Goal: Task Accomplishment & Management: Complete application form

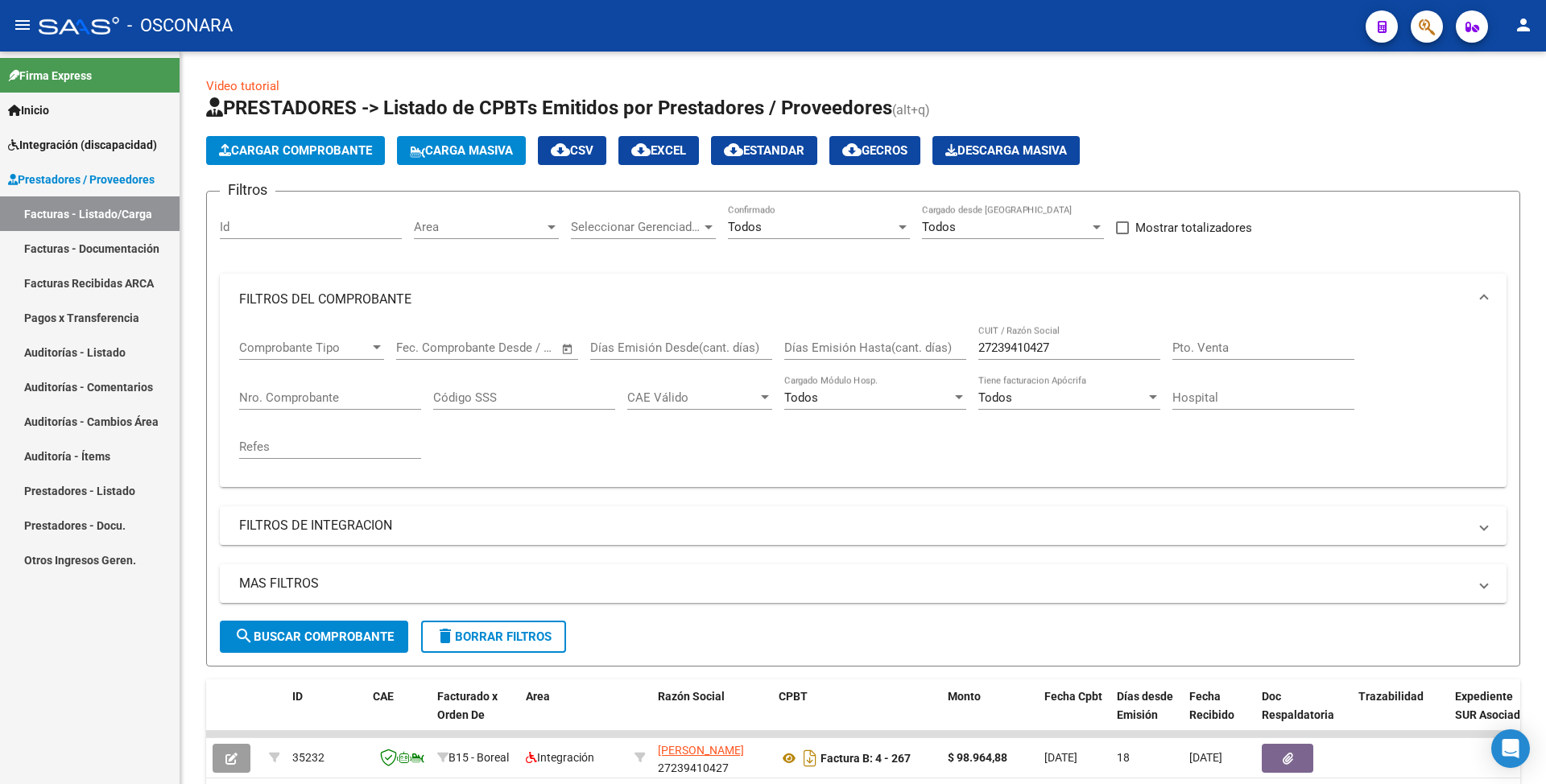
scroll to position [214, 0]
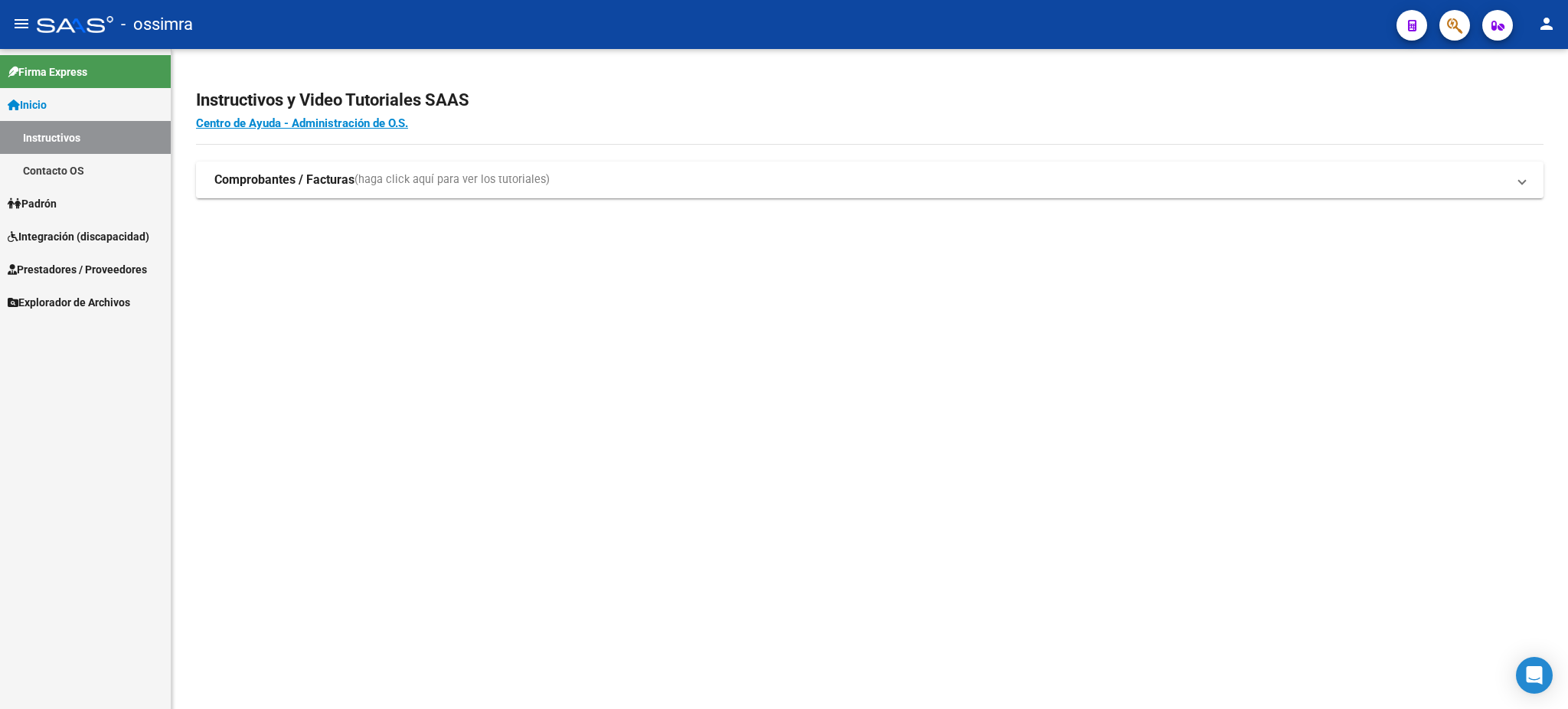
click at [67, 267] on span "Prestadores / Proveedores" at bounding box center [77, 269] width 140 height 17
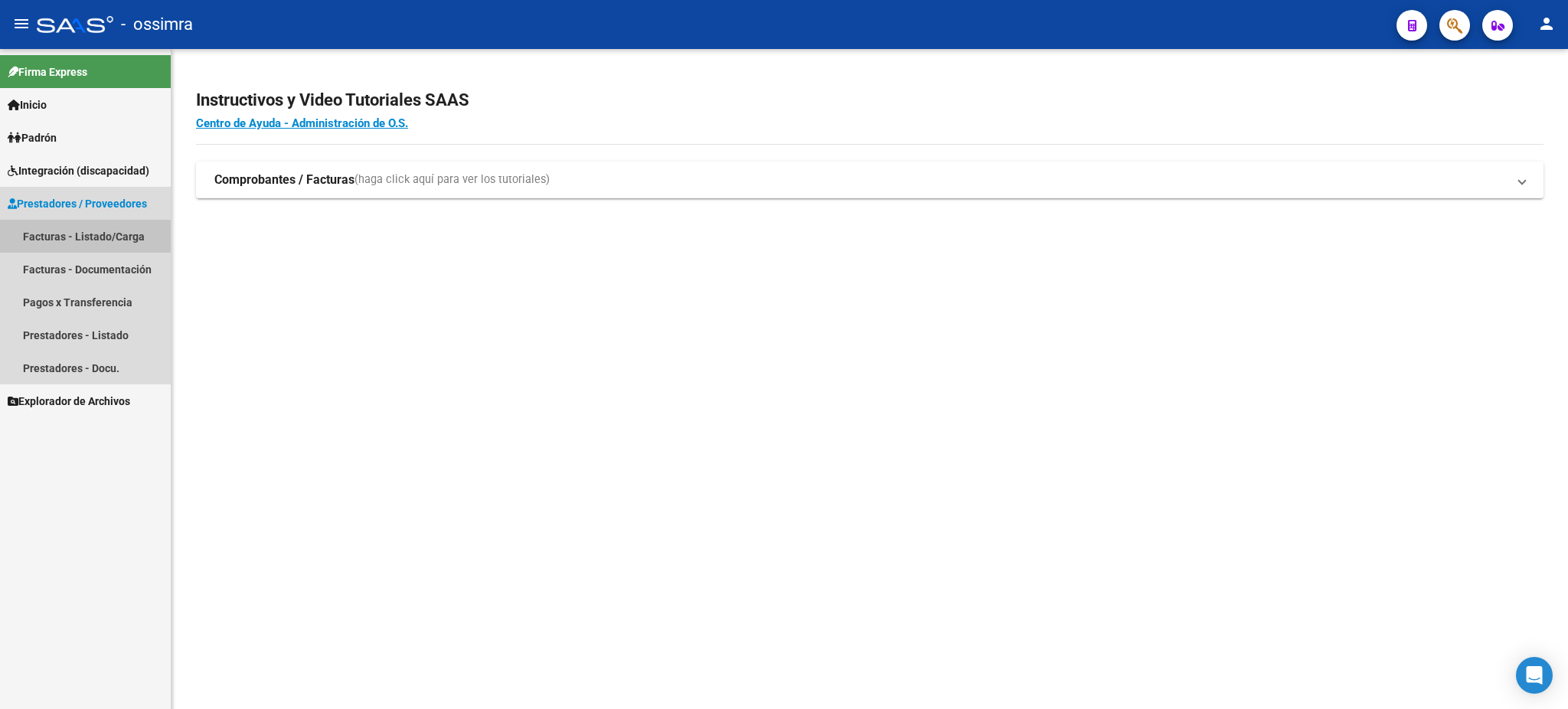
click at [79, 241] on link "Facturas - Listado/Carga" at bounding box center [85, 236] width 171 height 33
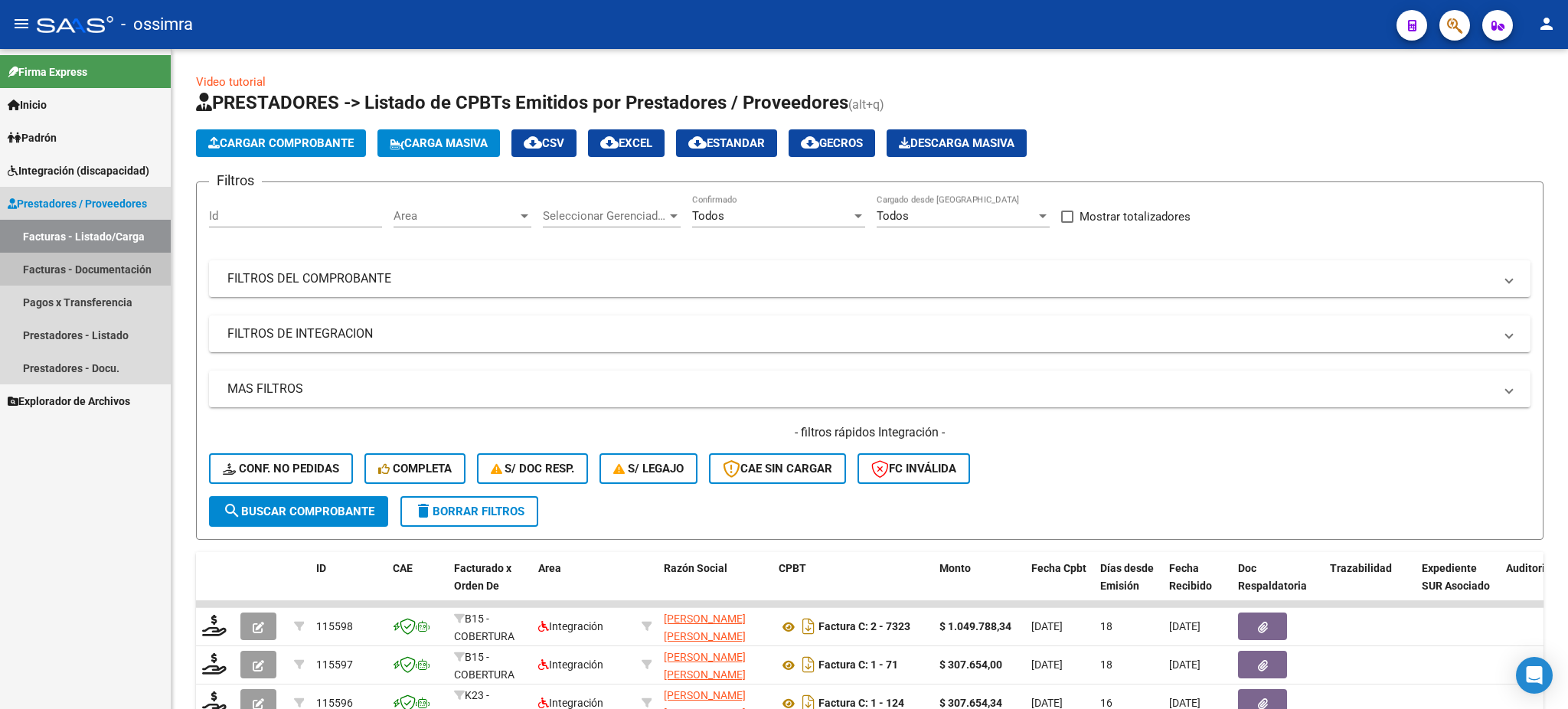
click at [103, 269] on link "Facturas - Documentación" at bounding box center [85, 269] width 171 height 33
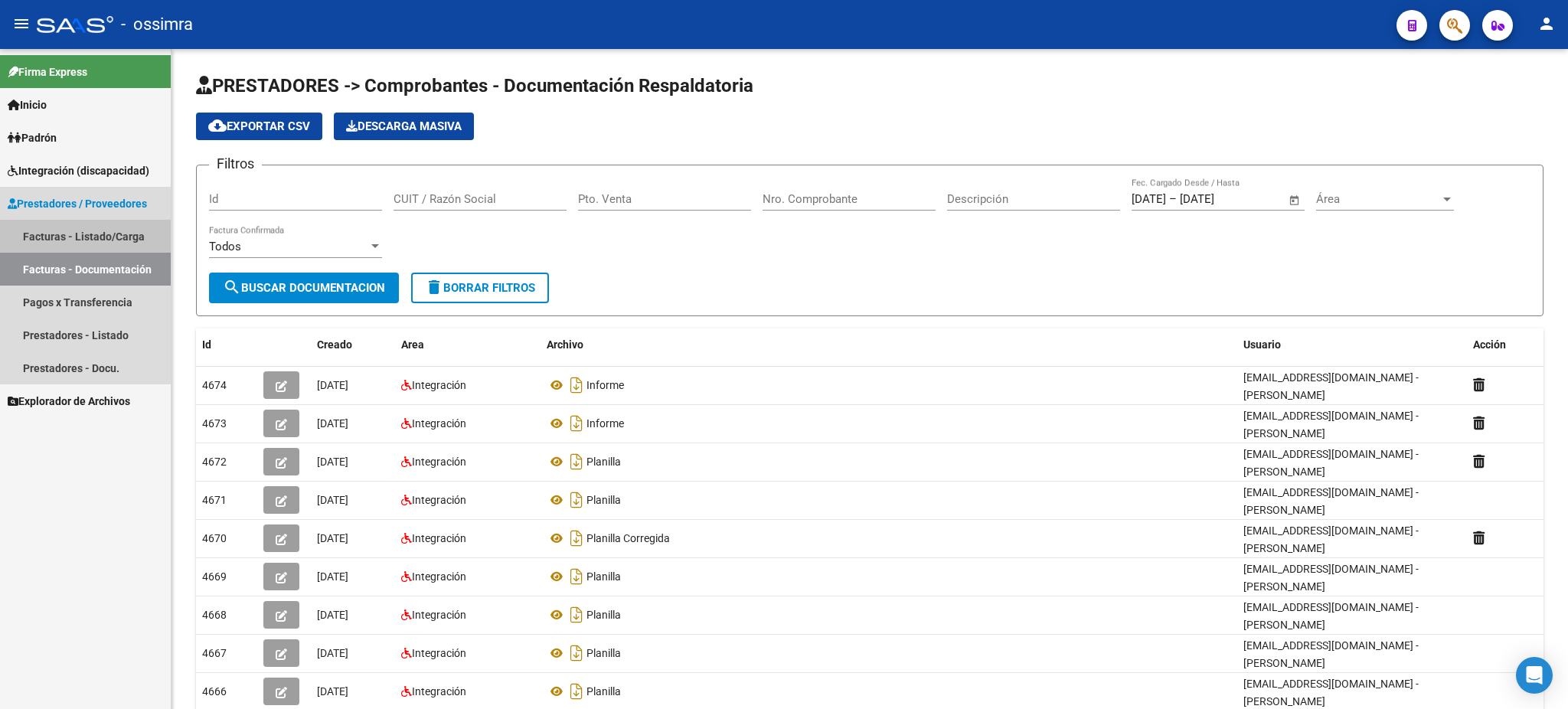
click at [84, 229] on link "Facturas - Listado/Carga" at bounding box center [85, 236] width 171 height 33
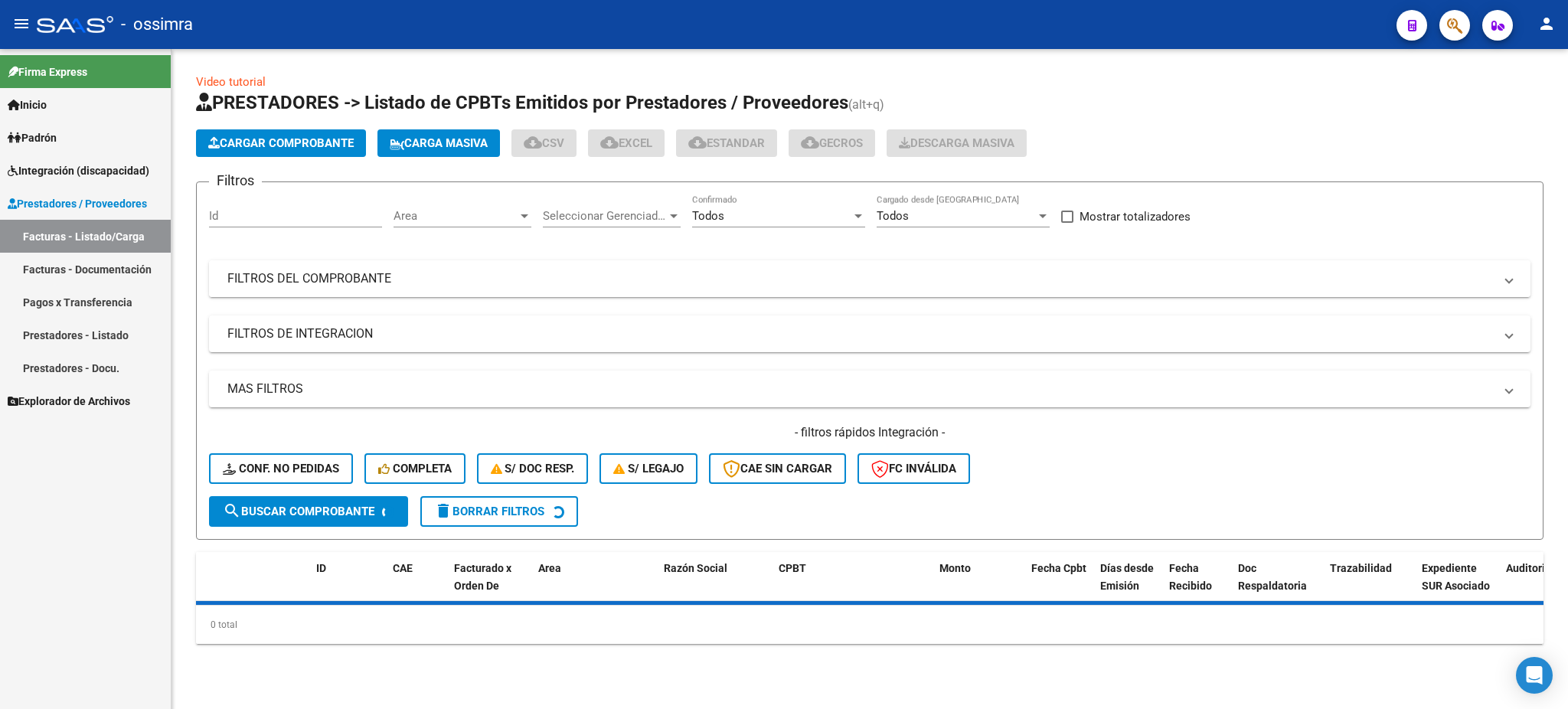
click at [629, 274] on mat-panel-title "FILTROS DEL COMPROBANTE" at bounding box center [860, 279] width 1267 height 17
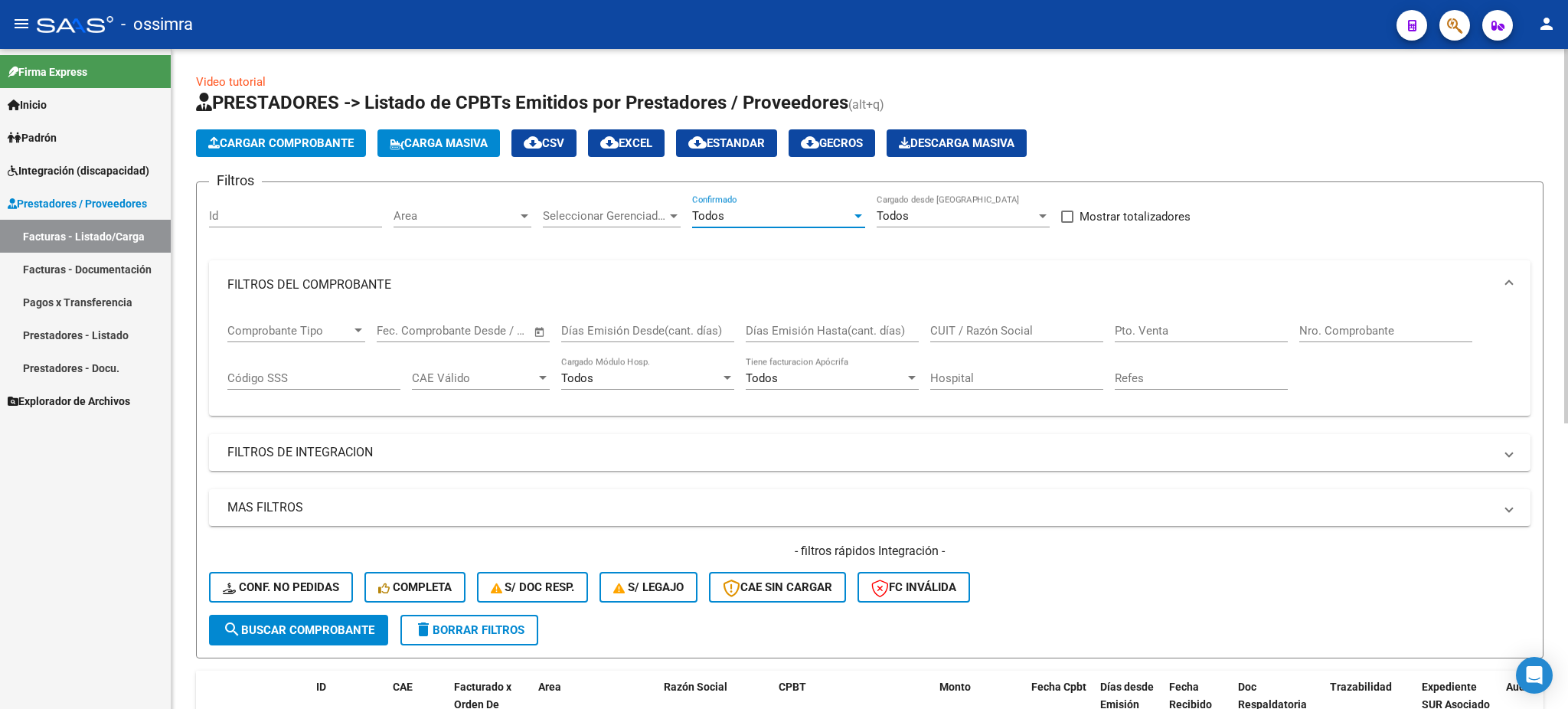
click at [749, 216] on div "Todos" at bounding box center [772, 216] width 160 height 14
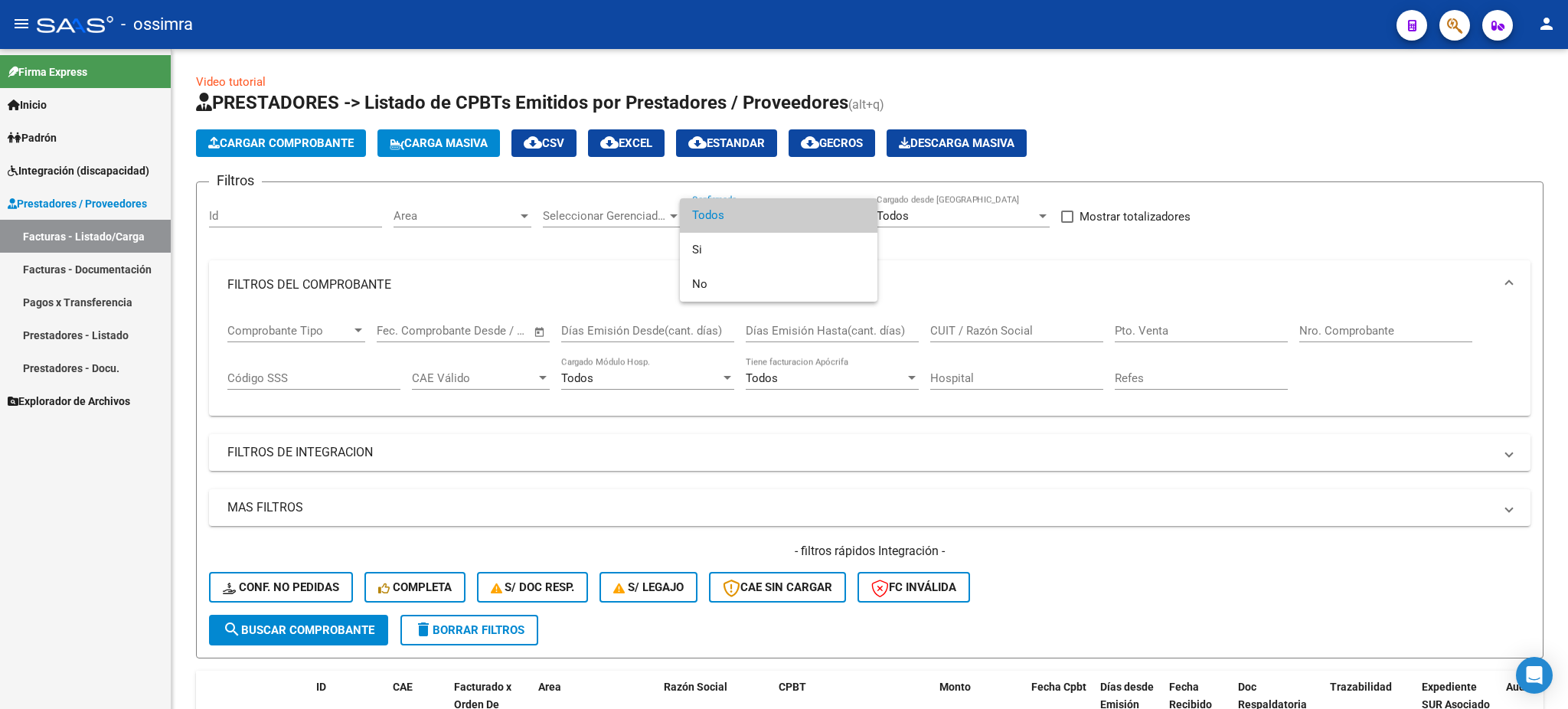
click at [928, 285] on div at bounding box center [784, 354] width 1568 height 709
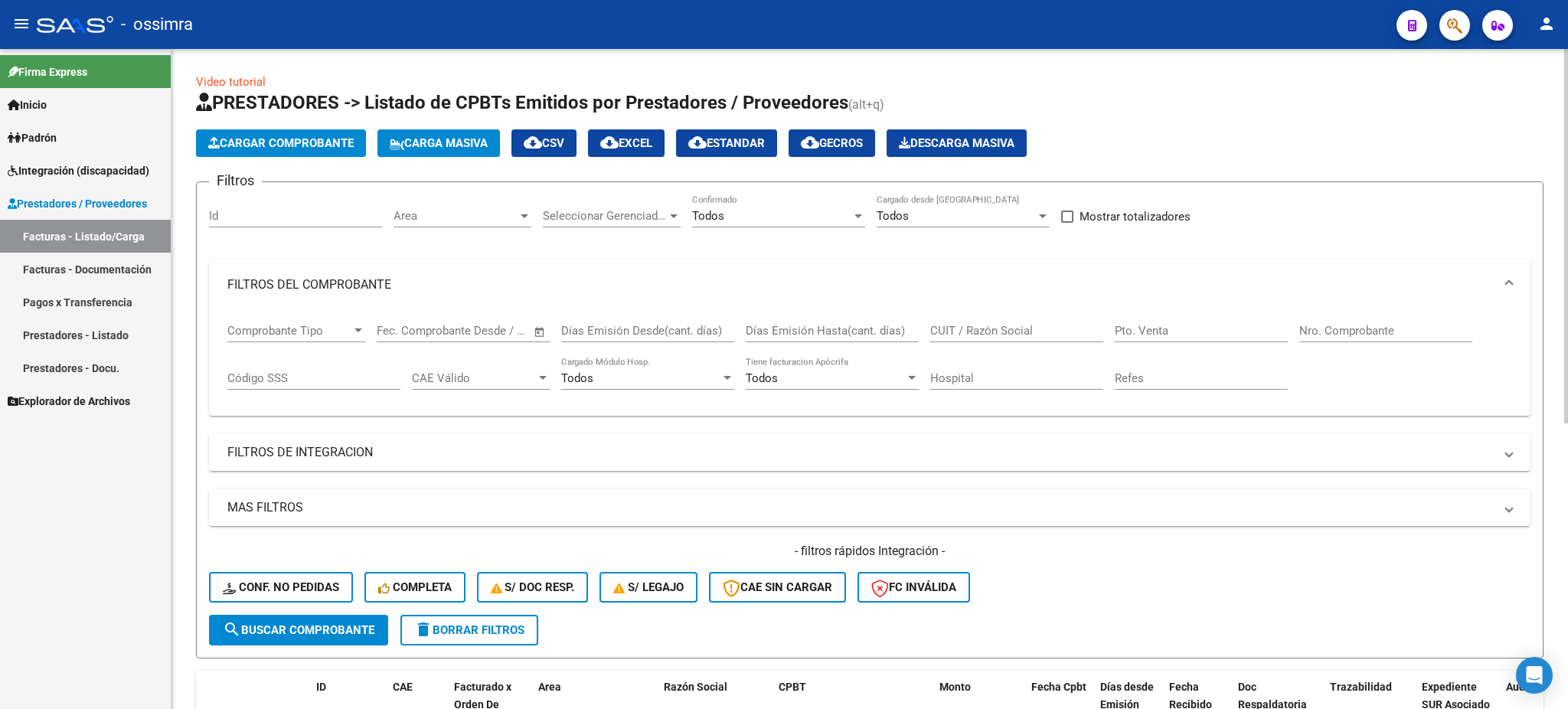
click at [950, 332] on input "CUIT / Razón Social" at bounding box center [1017, 331] width 173 height 14
paste input "27403285027"
type input "27403285027"
click at [366, 623] on span "search Buscar Comprobante" at bounding box center [298, 630] width 152 height 14
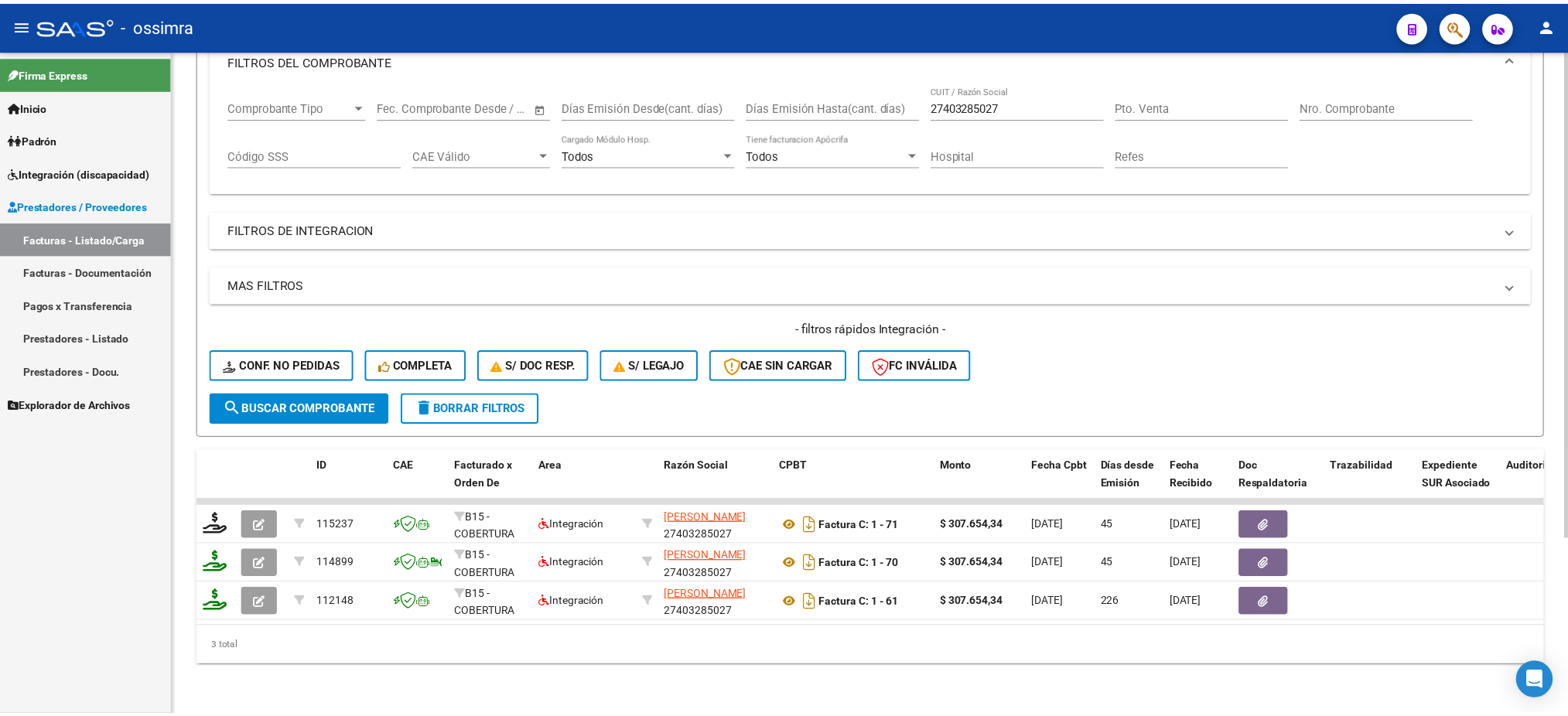
scroll to position [239, 0]
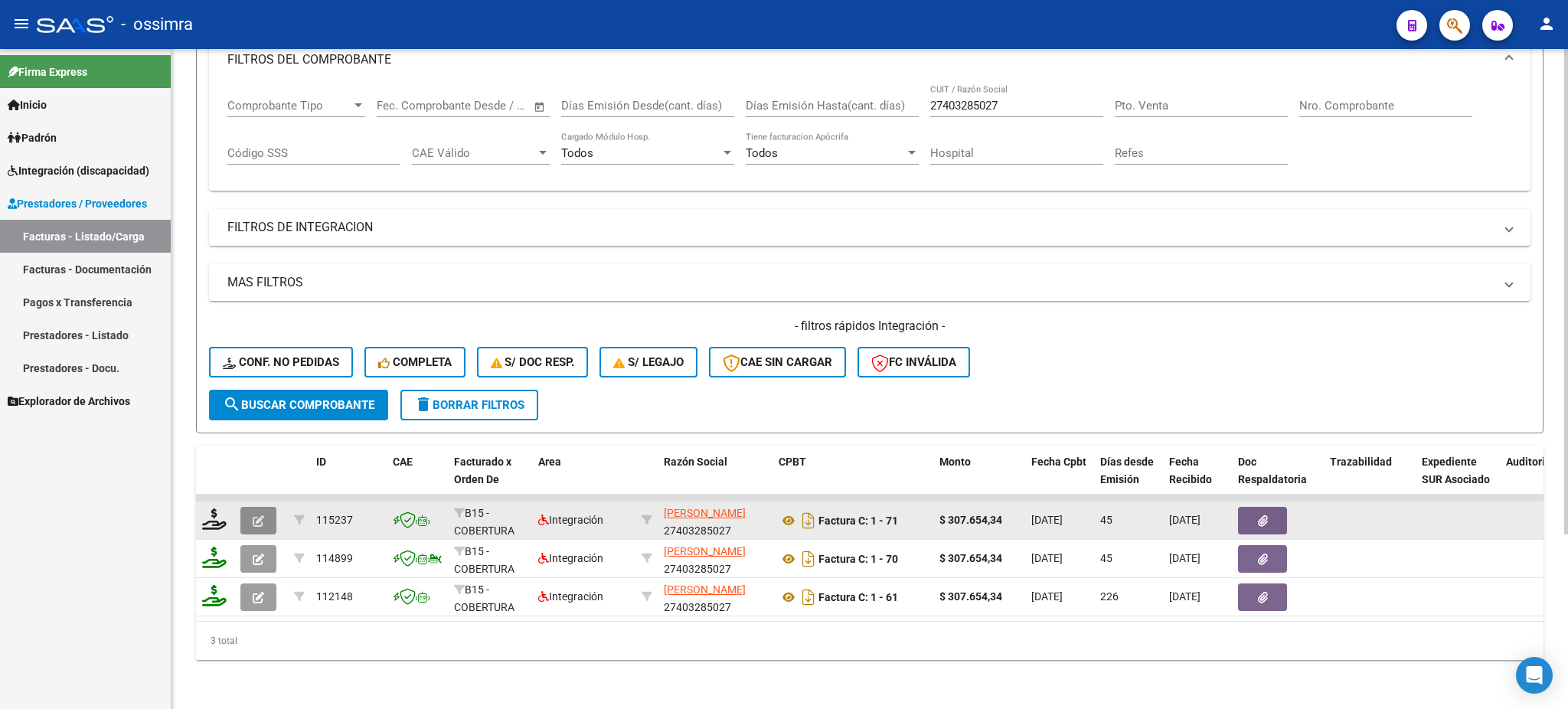
click at [262, 516] on icon "button" at bounding box center [258, 521] width 12 height 12
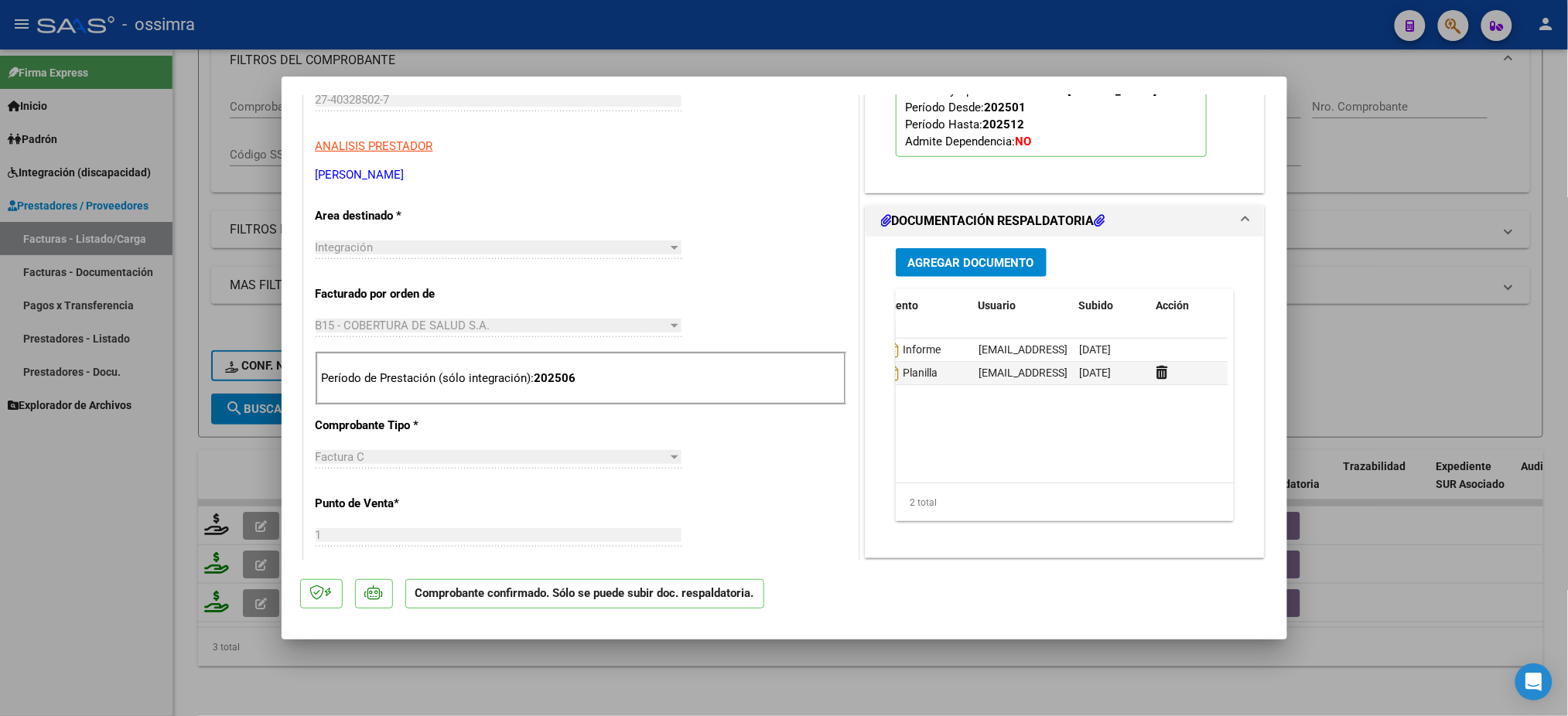
scroll to position [0, 0]
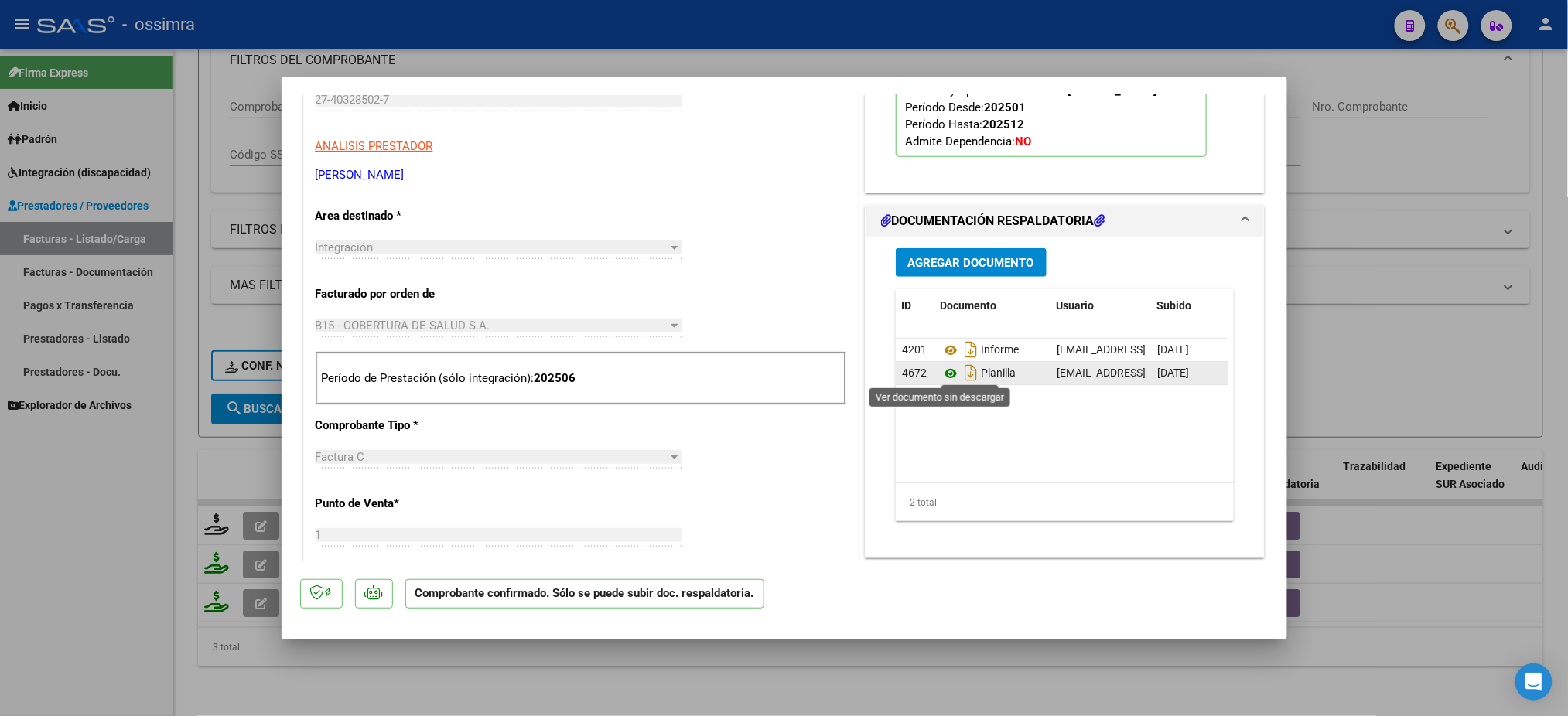
click at [947, 368] on icon at bounding box center [951, 373] width 20 height 19
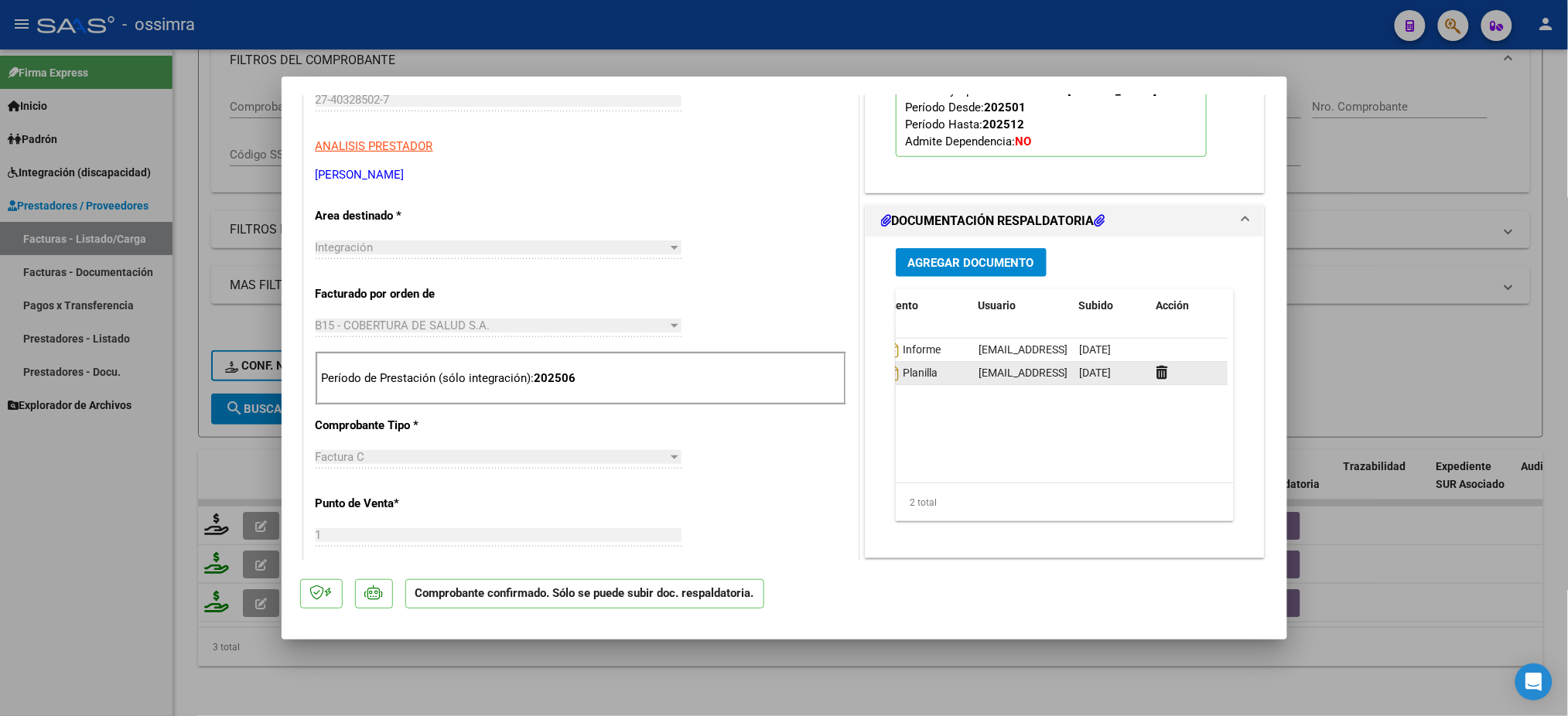
click at [1159, 378] on div at bounding box center [1189, 373] width 65 height 18
click at [1157, 375] on icon at bounding box center [1162, 372] width 12 height 15
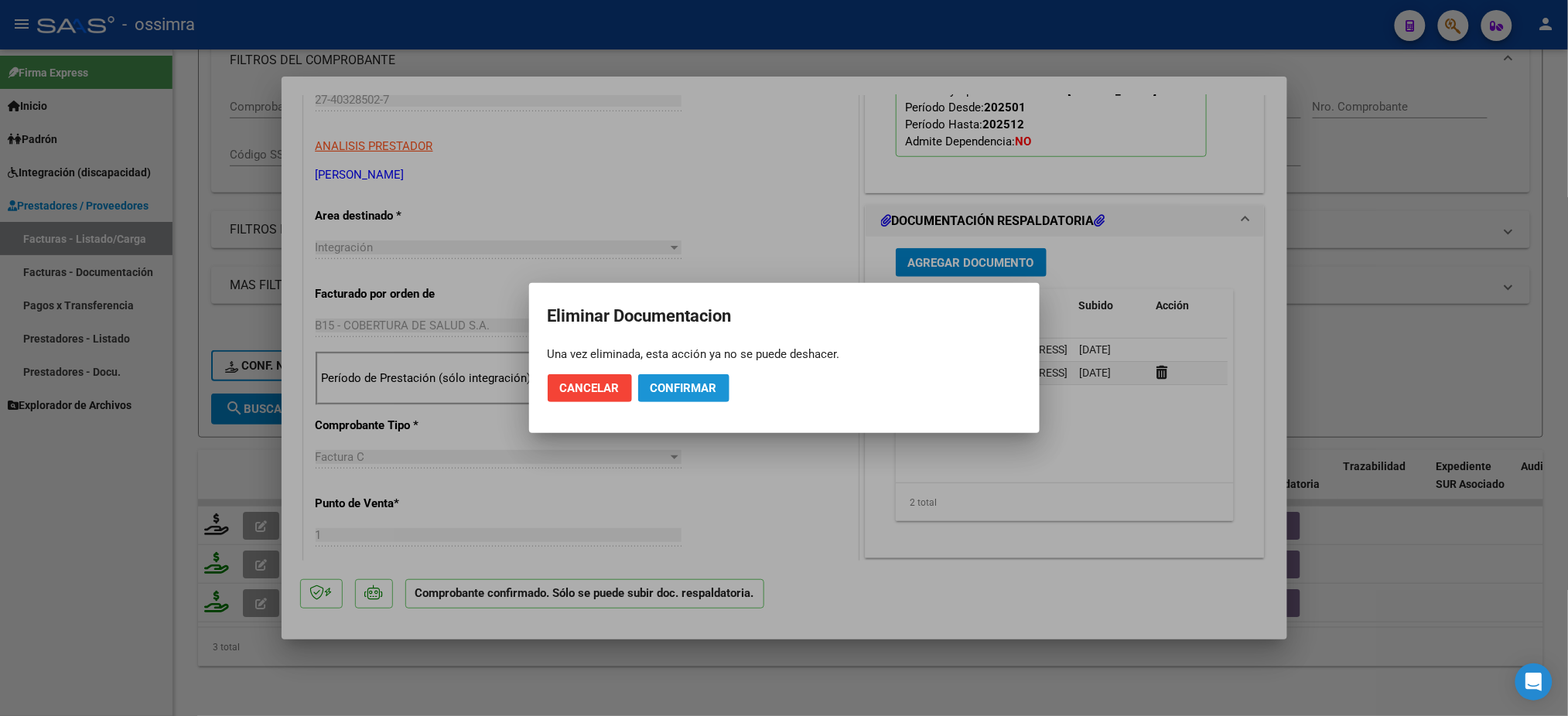
click at [698, 399] on button "Confirmar" at bounding box center [684, 388] width 91 height 28
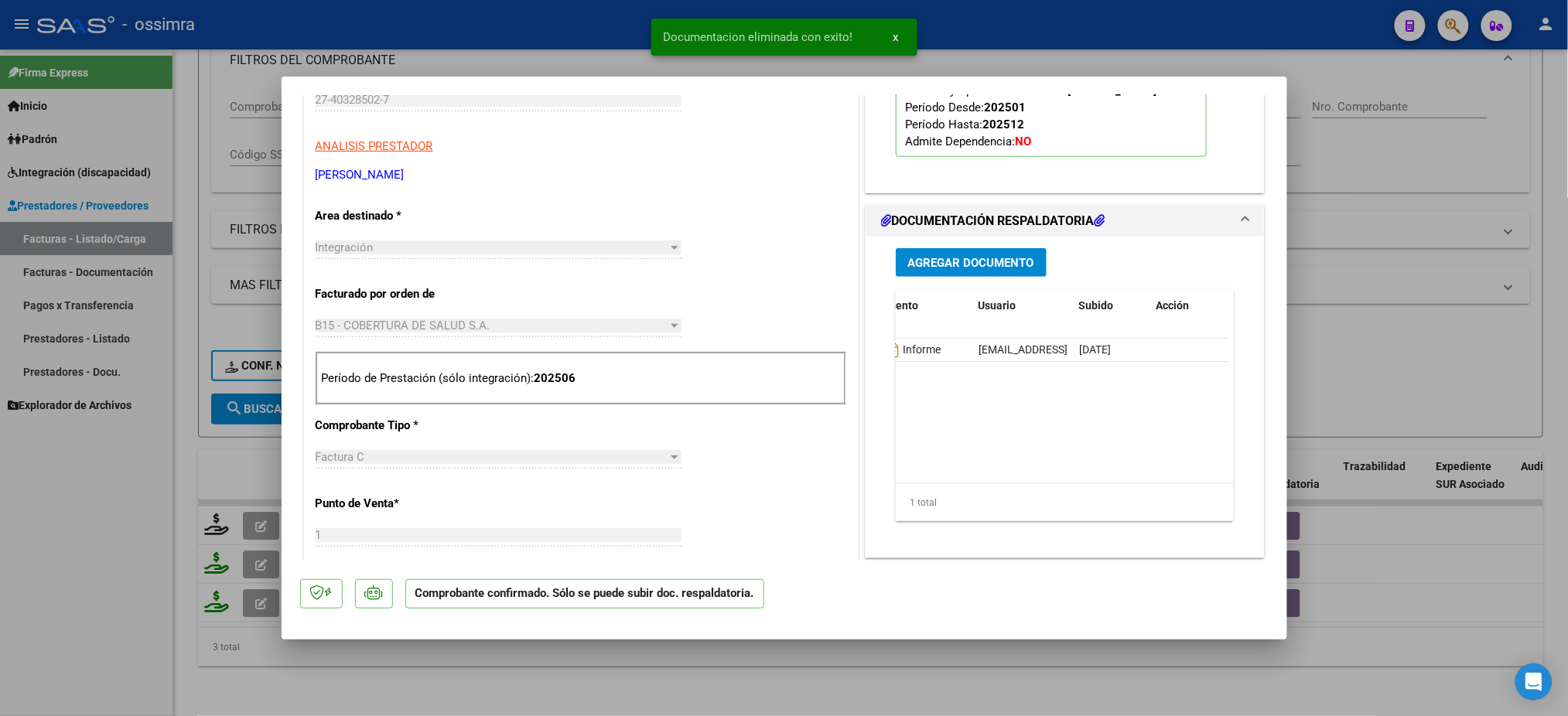
click at [958, 258] on span "Agregar Documento" at bounding box center [971, 263] width 126 height 14
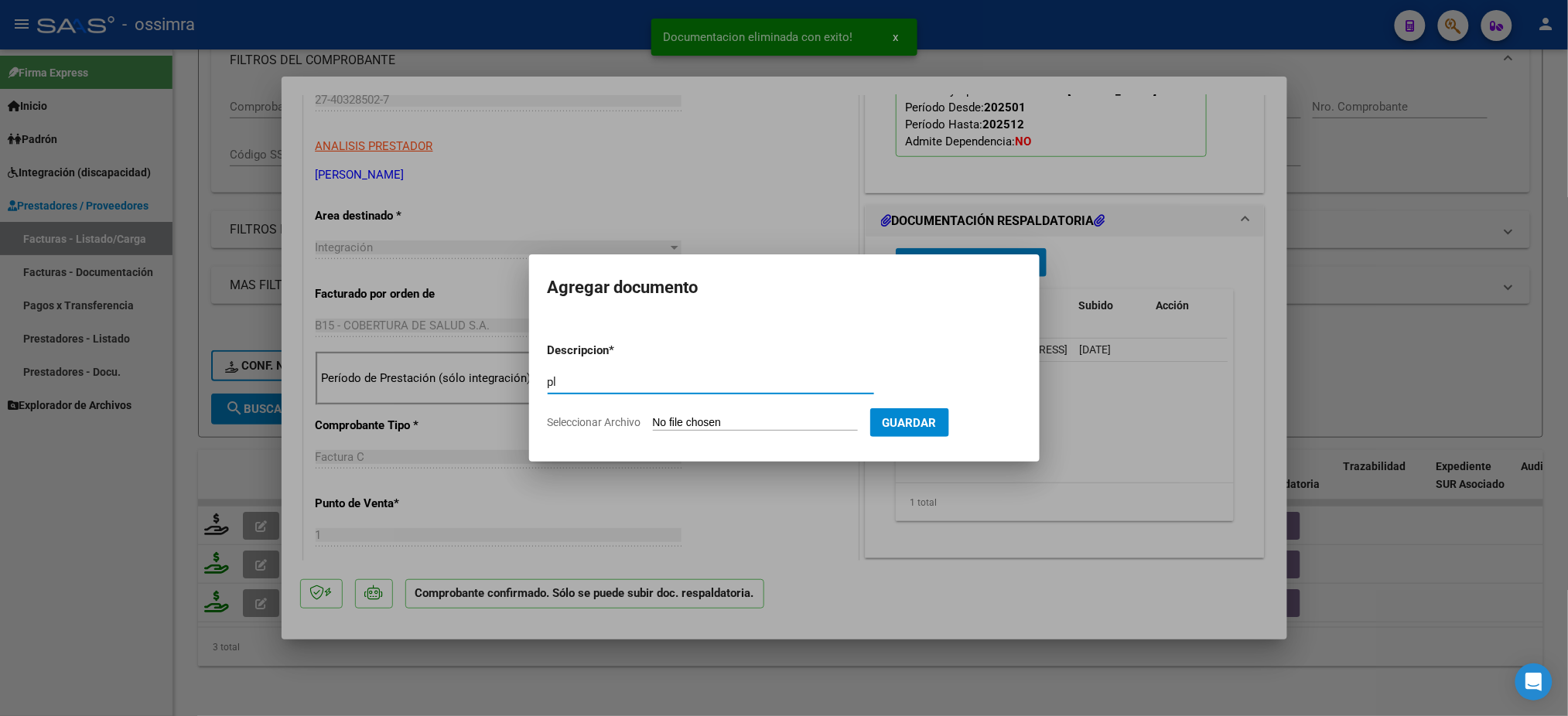
type input "p"
type input "PLANILLA"
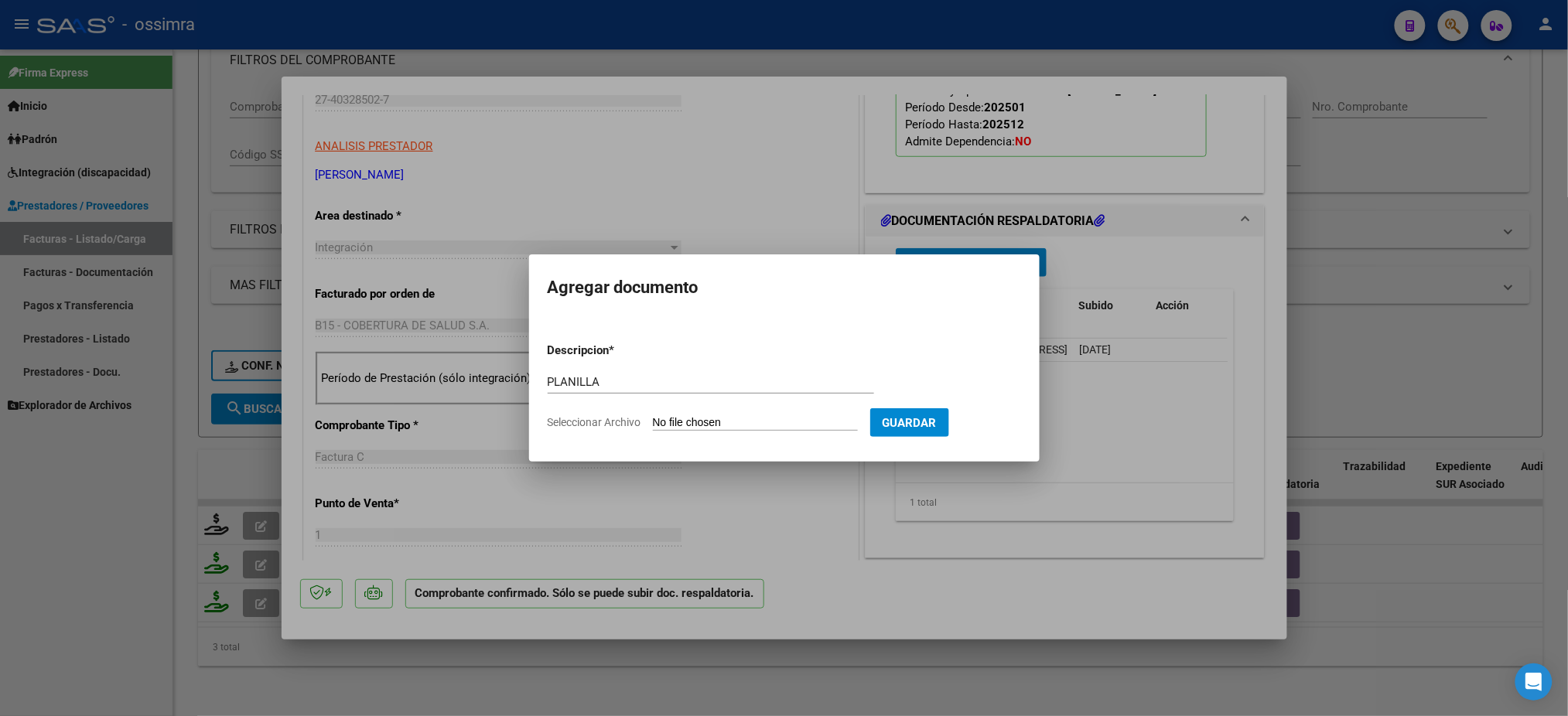
click at [721, 429] on input "Seleccionar Archivo" at bounding box center [755, 423] width 205 height 15
type input "C:\fakepath\asistencia nuevo JUNIO Santiago Gutiérres _compressed.pdf"
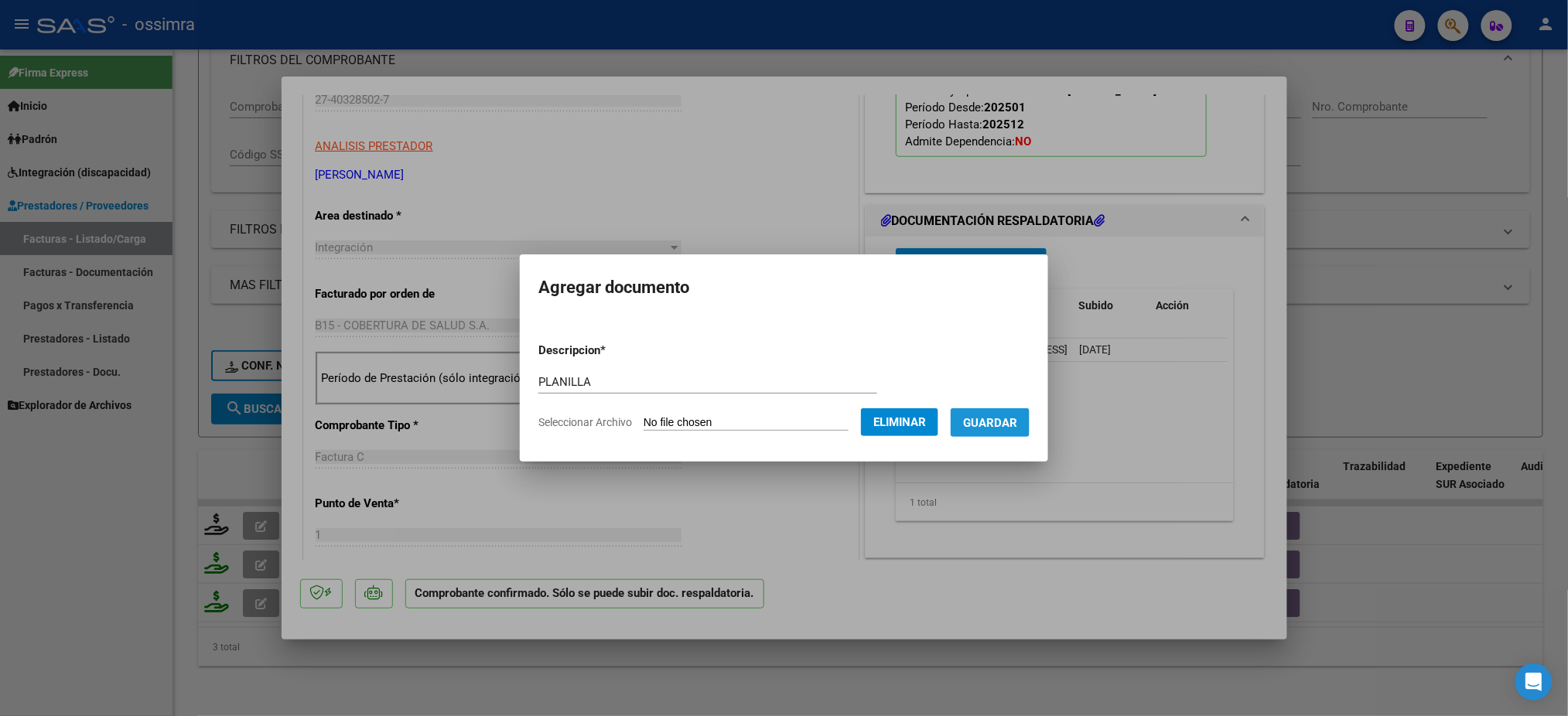
click at [999, 429] on span "Guardar" at bounding box center [990, 423] width 54 height 14
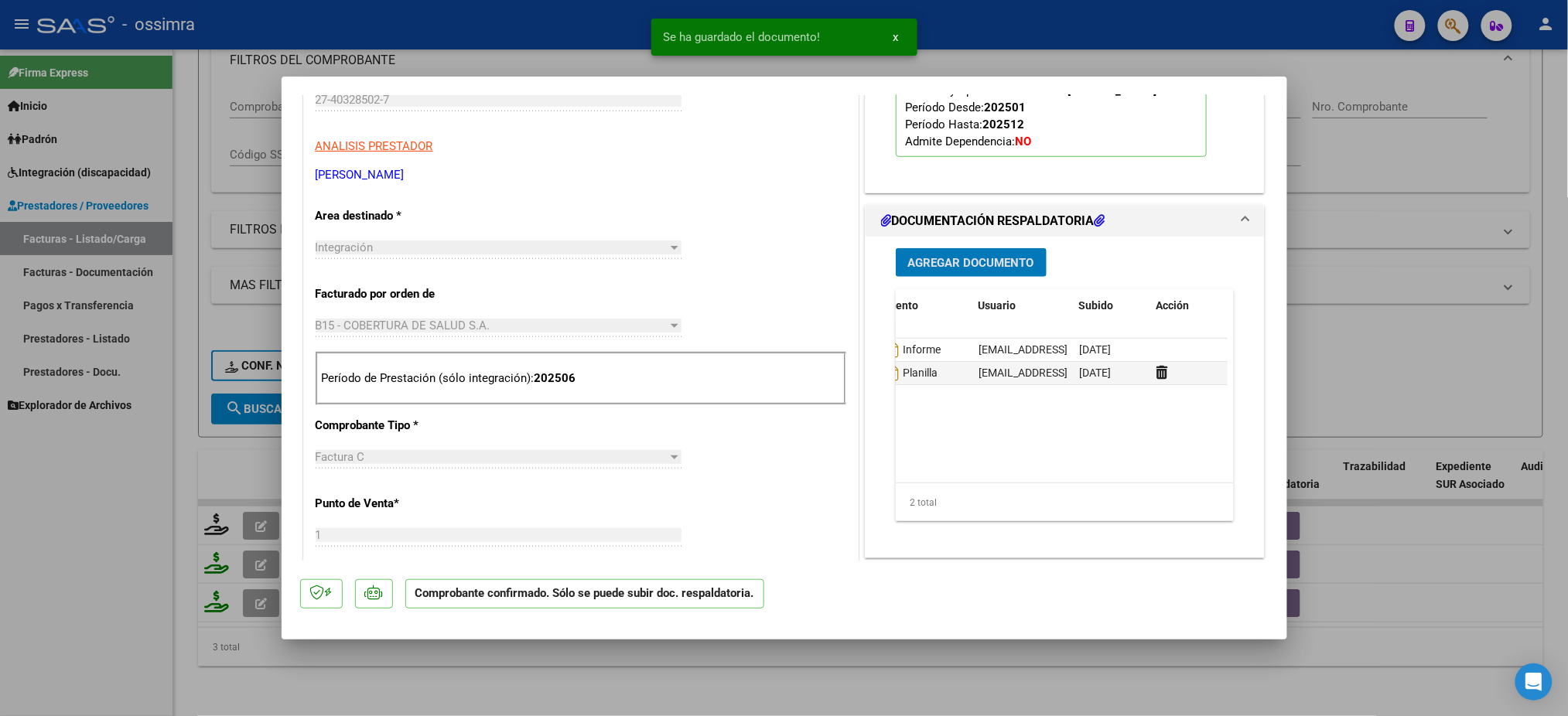
click at [233, 468] on div at bounding box center [784, 358] width 1568 height 716
type input "$ 0,00"
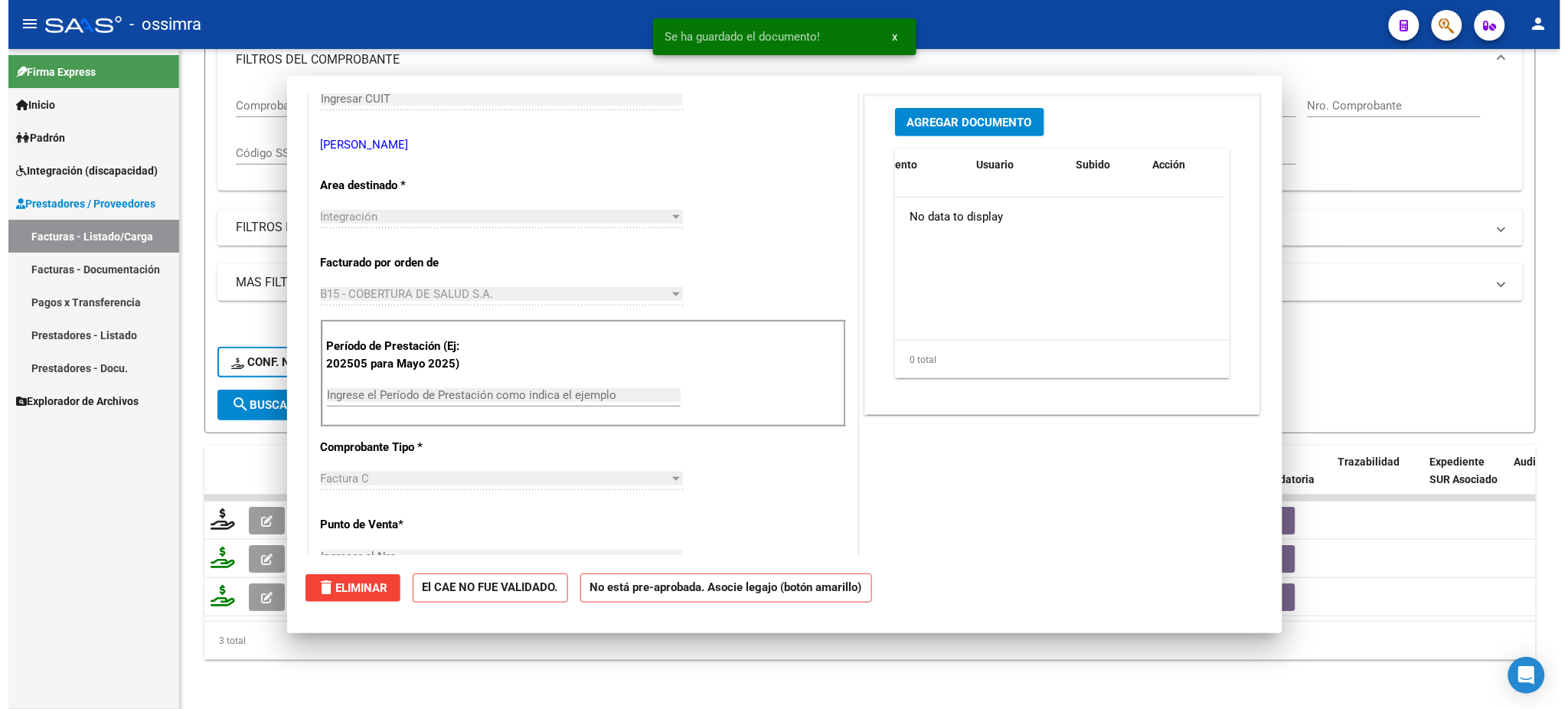
scroll to position [0, 0]
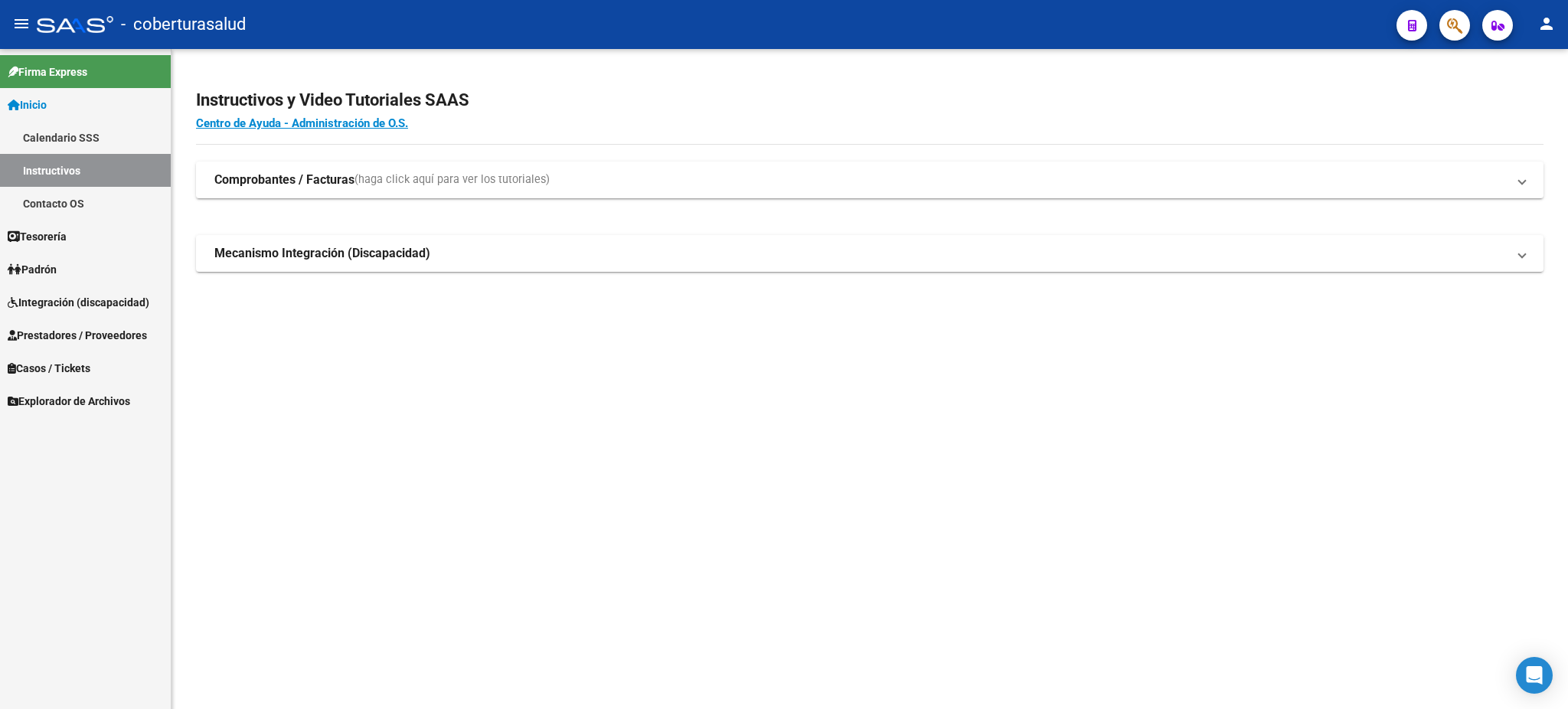
click at [97, 295] on span "Integración (discapacidad)" at bounding box center [78, 302] width 142 height 17
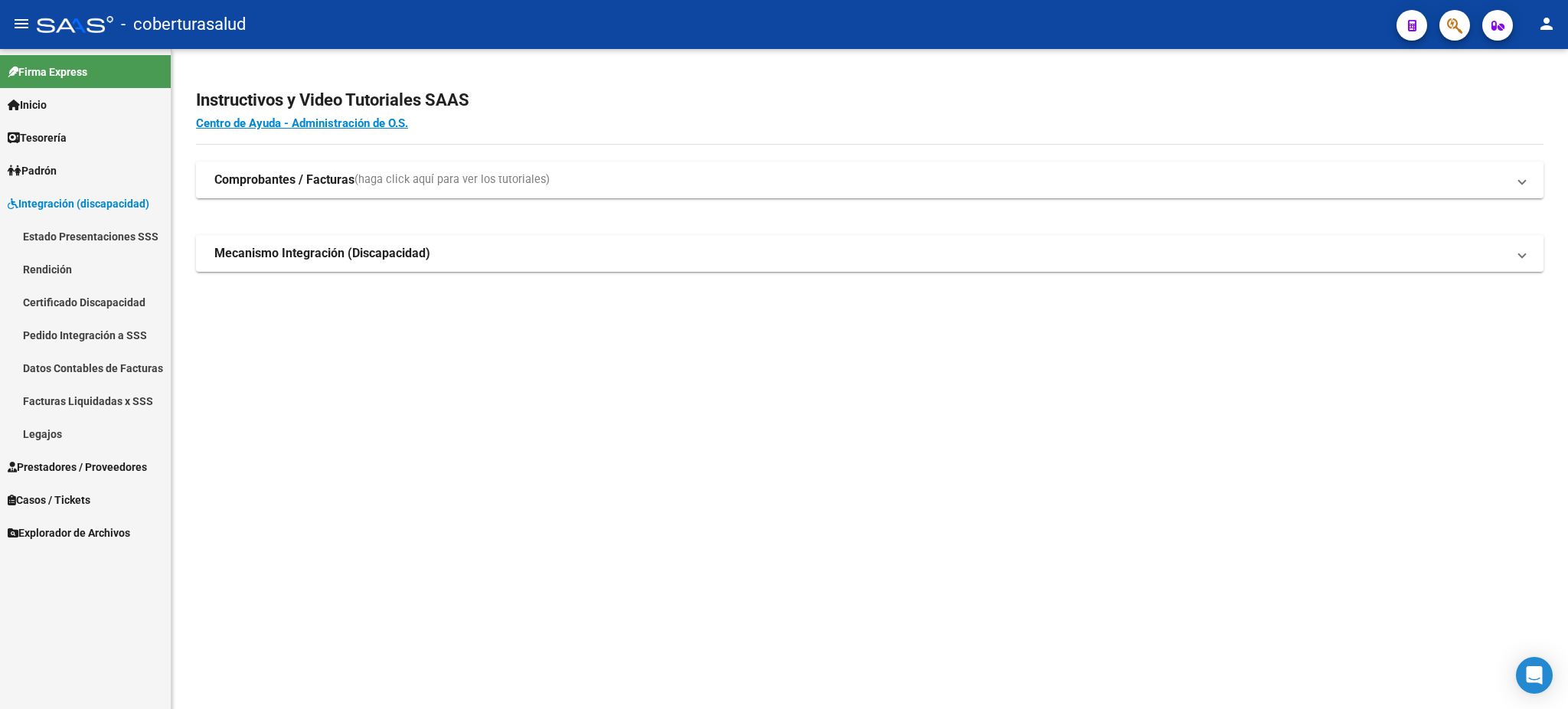
click at [97, 340] on link "Pedido Integración a SSS" at bounding box center [85, 335] width 171 height 33
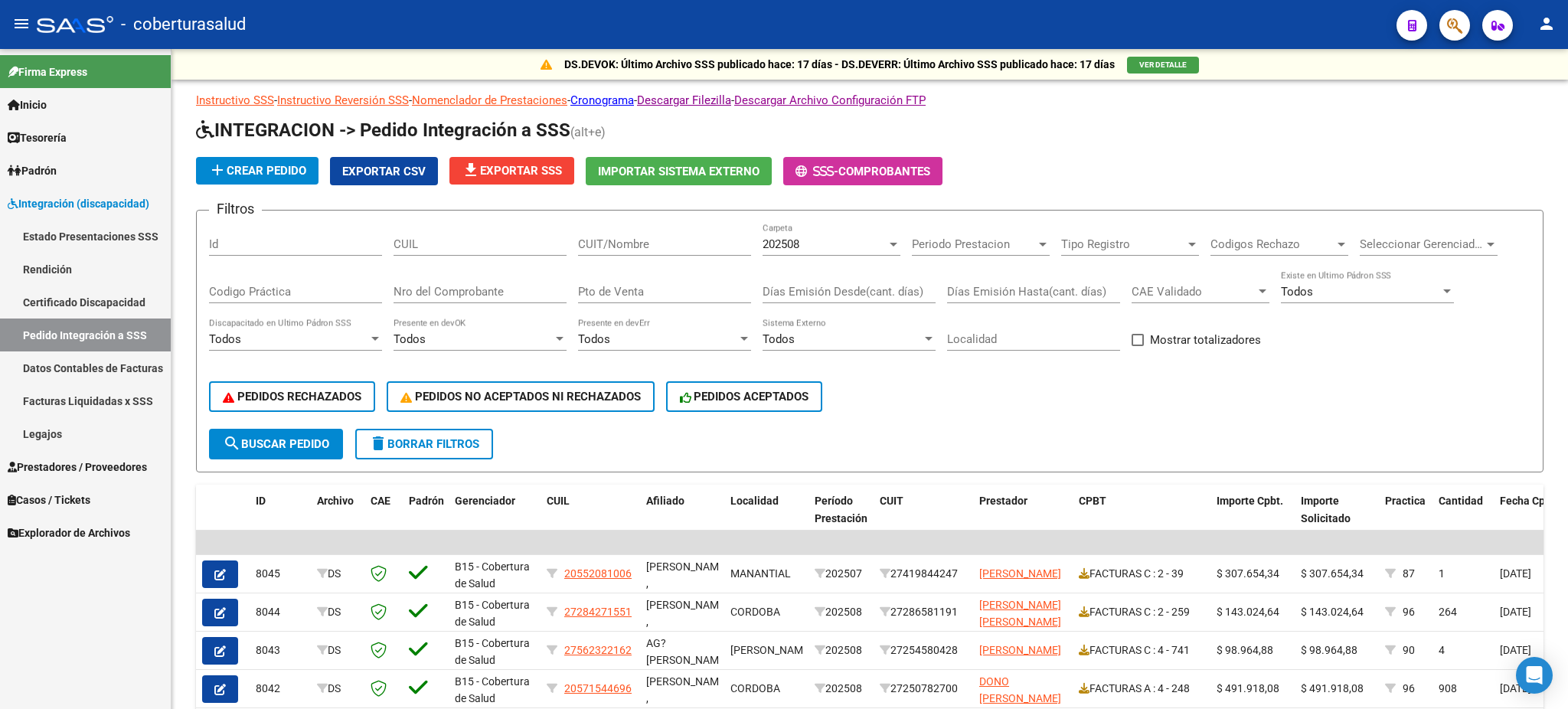
click at [93, 460] on span "Prestadores / Proveedores" at bounding box center [77, 467] width 140 height 17
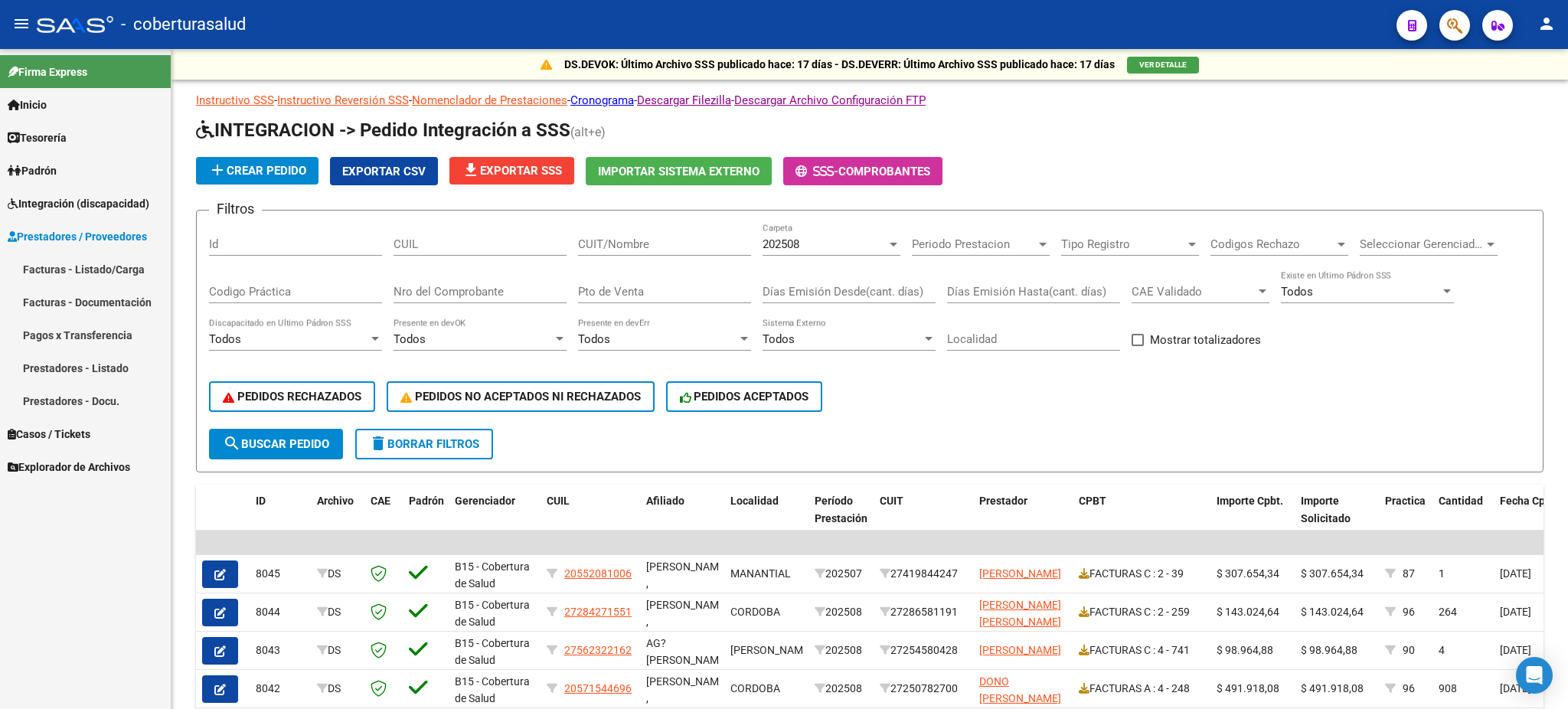
click at [104, 263] on link "Facturas - Listado/Carga" at bounding box center [85, 269] width 171 height 33
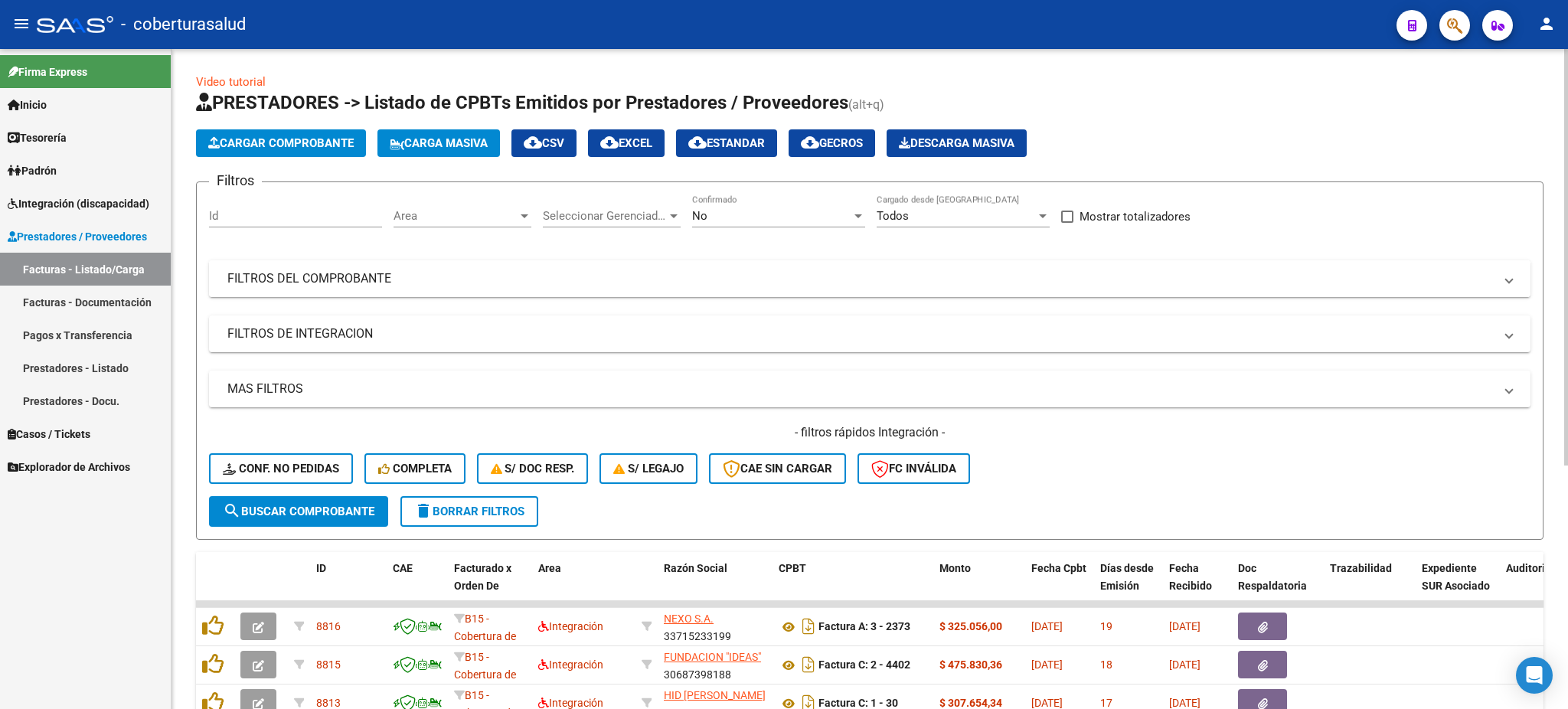
click at [318, 282] on mat-panel-title "FILTROS DEL COMPROBANTE" at bounding box center [860, 279] width 1267 height 17
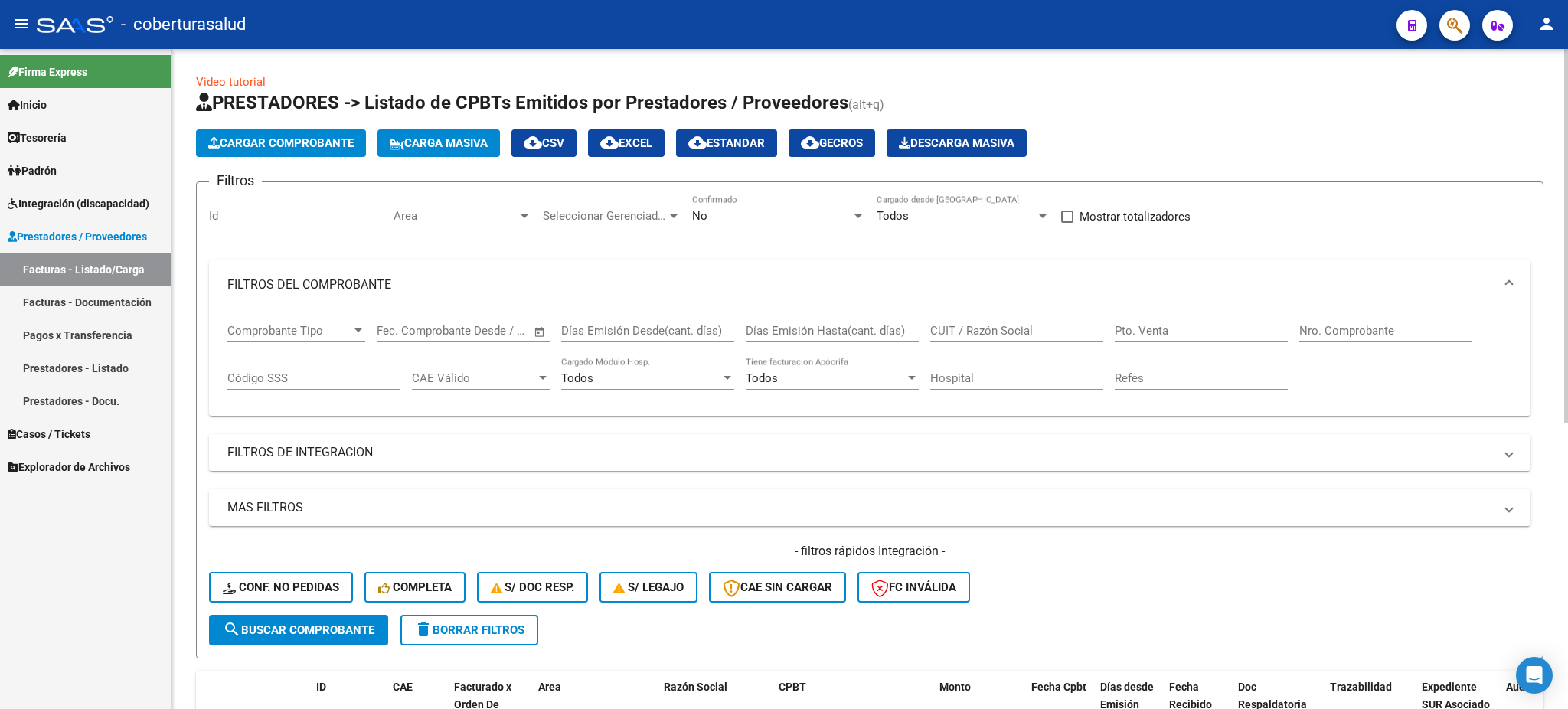
click at [963, 325] on input "CUIT / Razón Social" at bounding box center [1017, 331] width 173 height 14
paste input "20396010969"
type input "20396010969"
click at [337, 624] on span "search Buscar Comprobante" at bounding box center [298, 630] width 152 height 14
click at [738, 212] on div "No" at bounding box center [772, 216] width 160 height 14
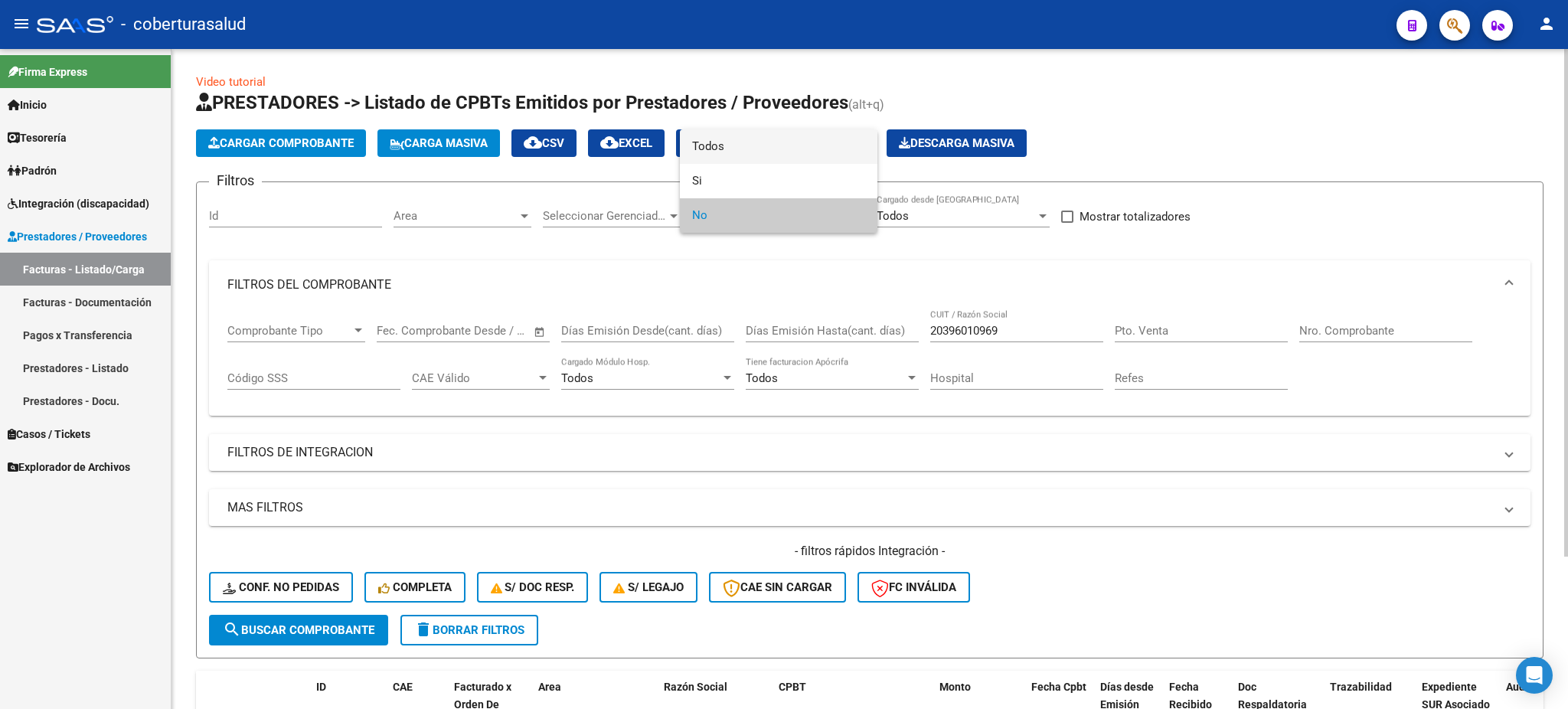
click at [697, 151] on span "Todos" at bounding box center [779, 147] width 173 height 35
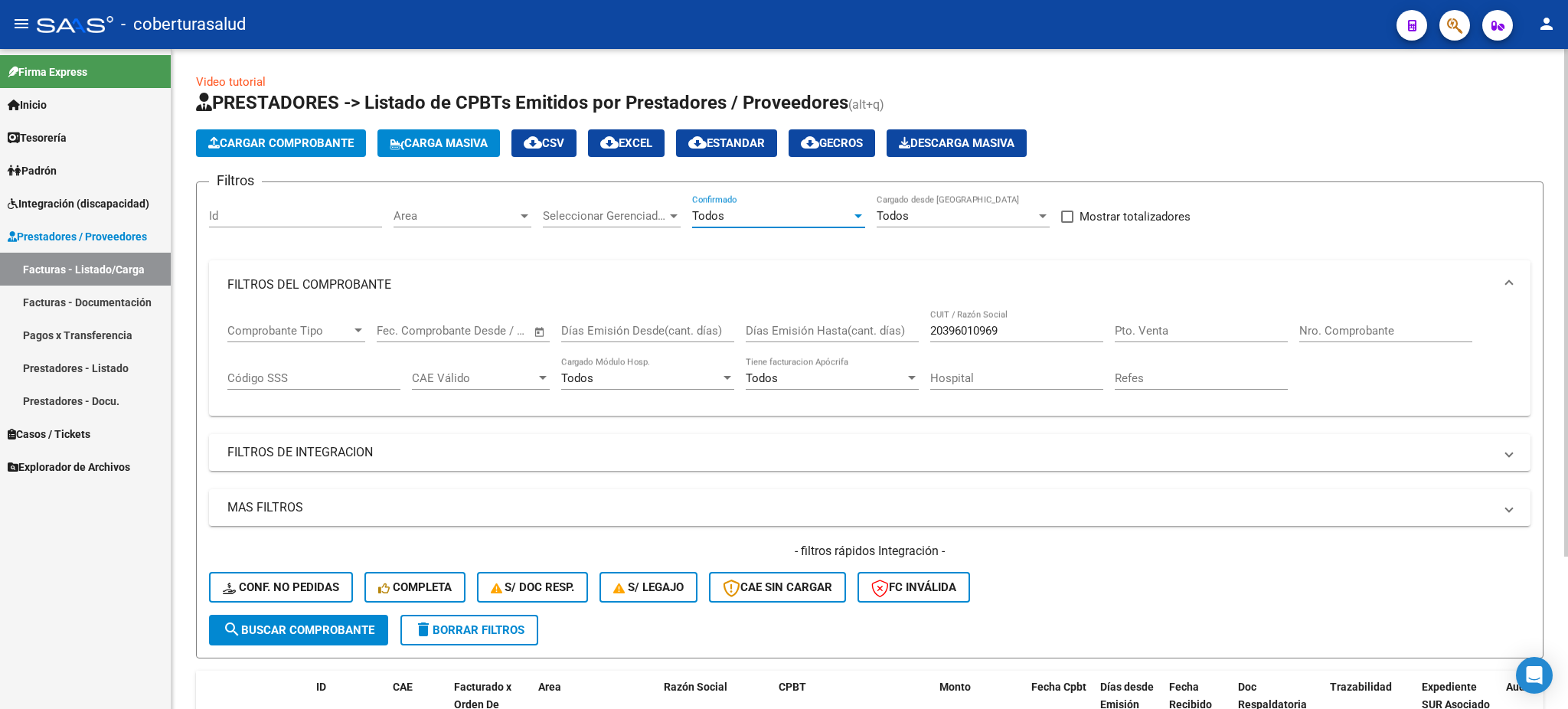
click at [323, 628] on span "search Buscar Comprobante" at bounding box center [298, 630] width 152 height 14
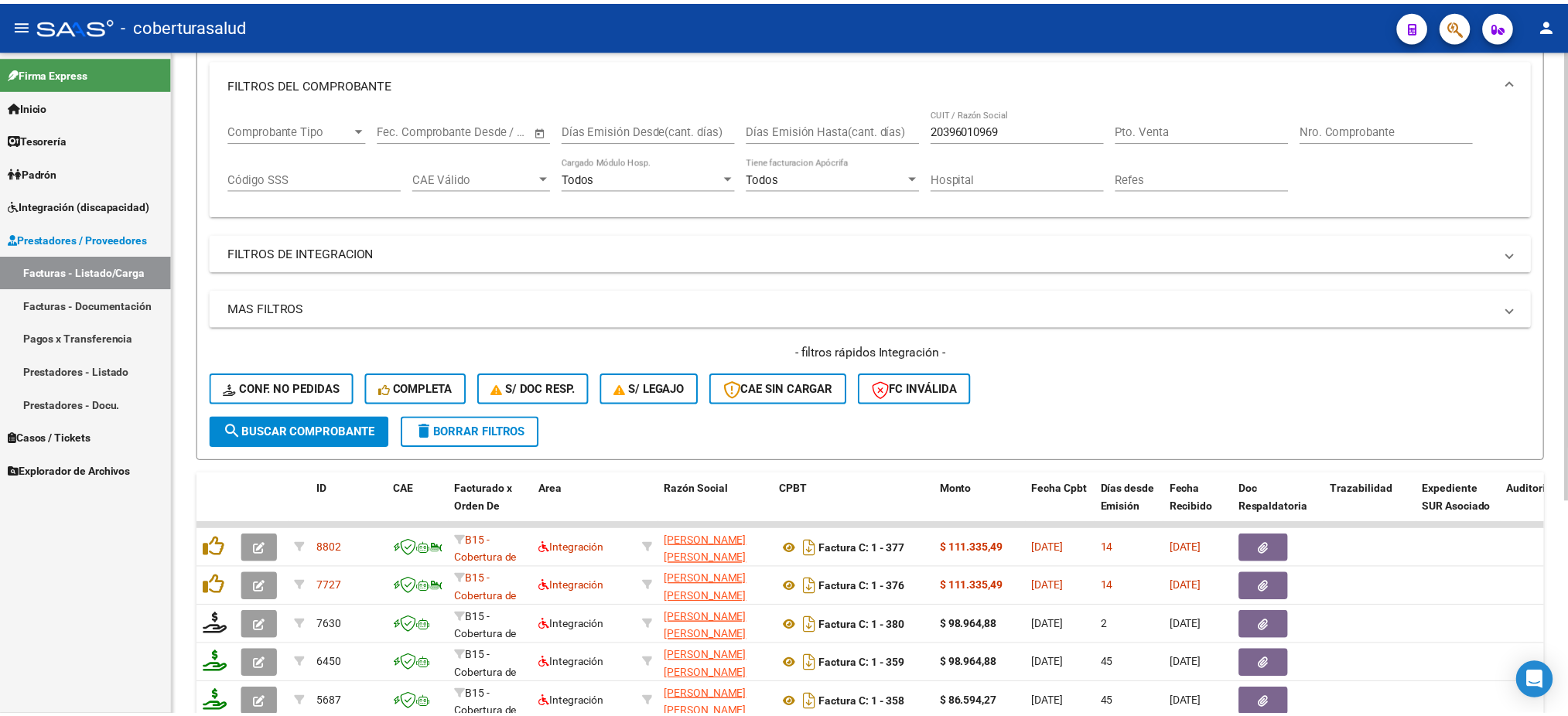
scroll to position [307, 0]
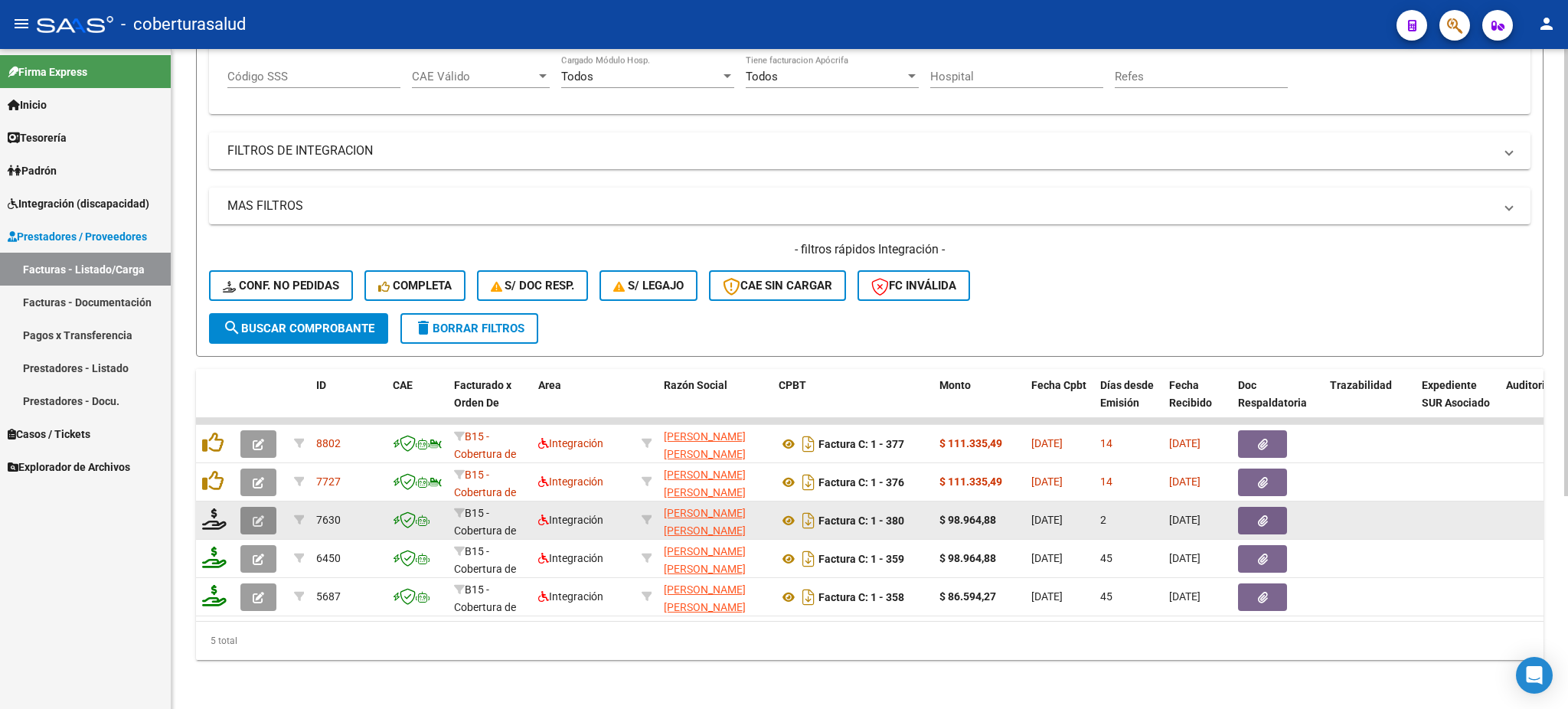
click at [263, 516] on icon "button" at bounding box center [258, 521] width 12 height 12
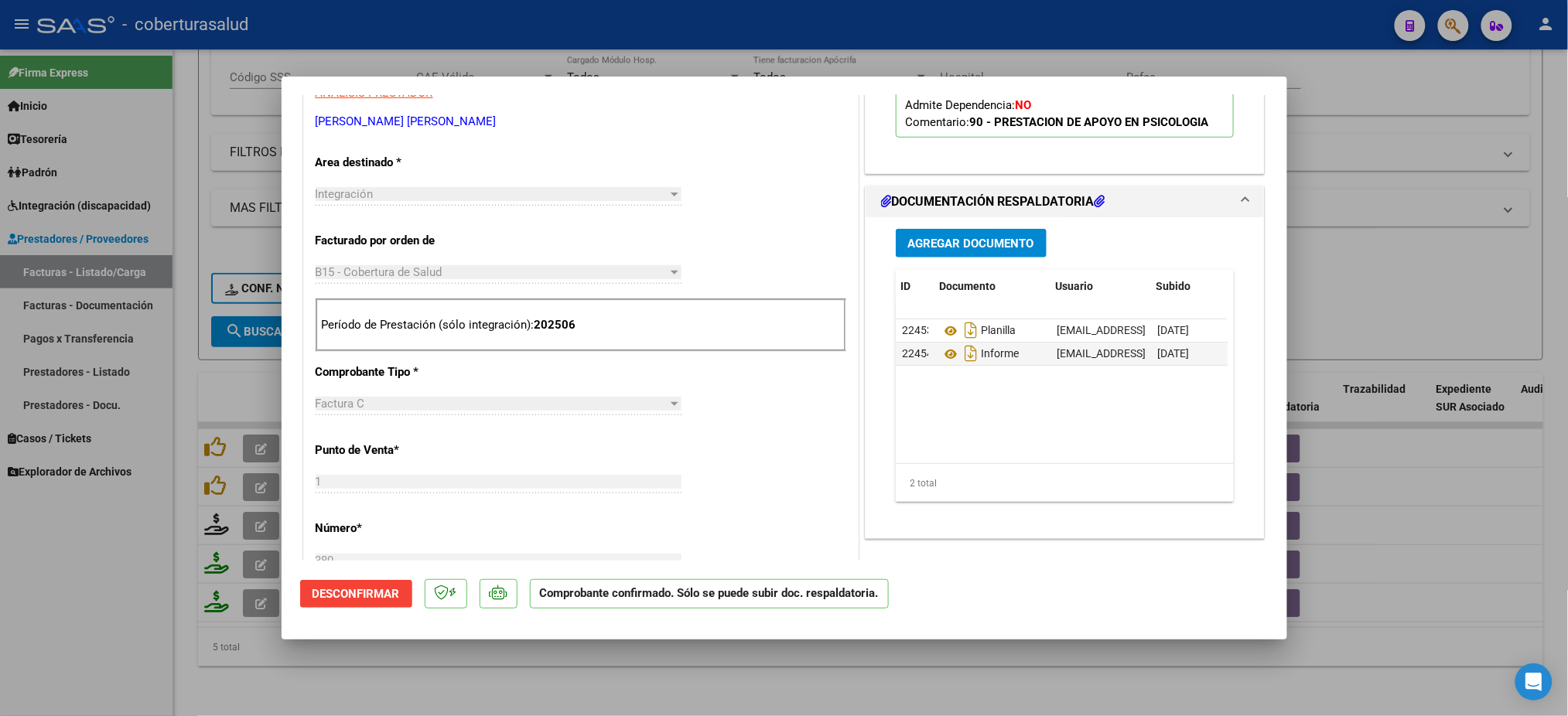
scroll to position [0, 78]
click at [1320, 263] on div at bounding box center [784, 358] width 1568 height 716
type input "$ 0,00"
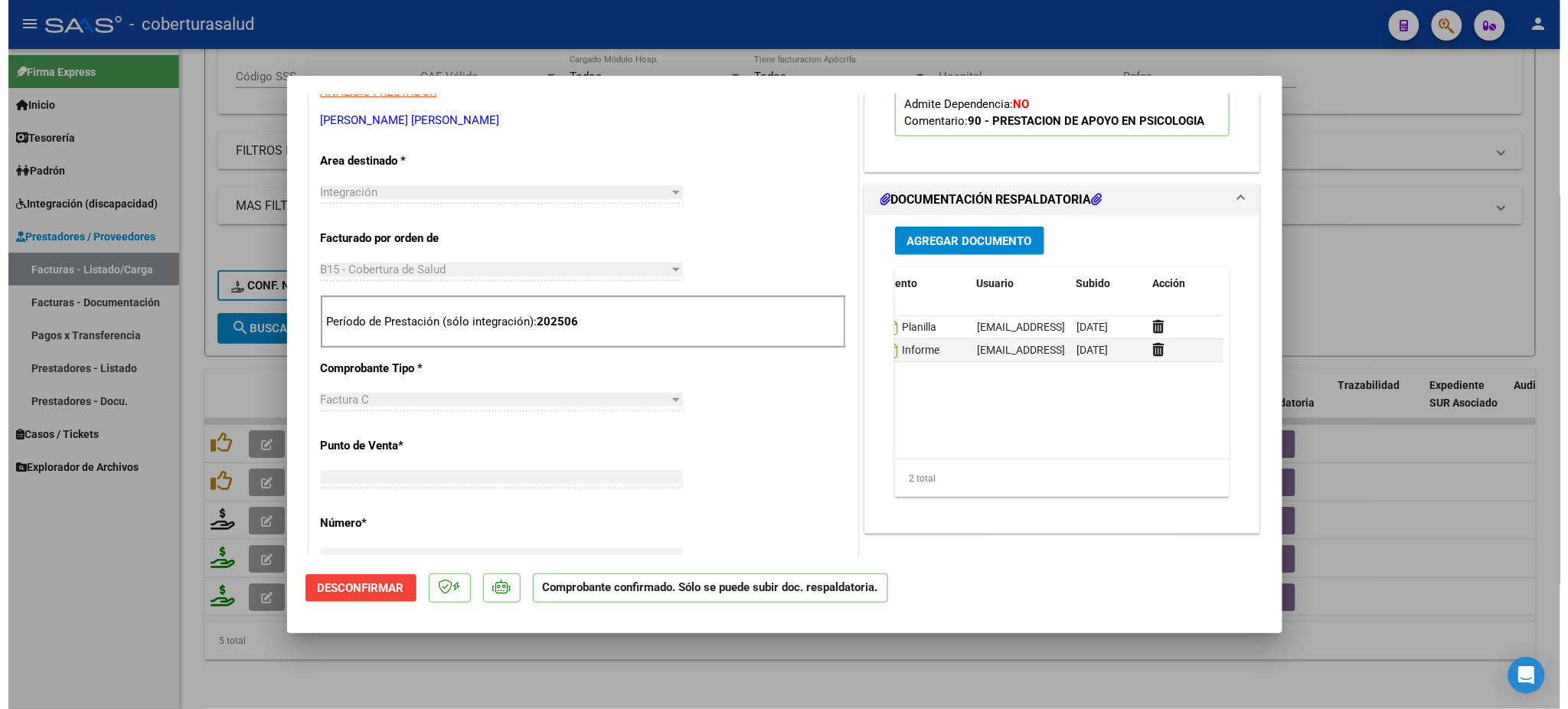
scroll to position [0, 0]
